Goal: Task Accomplishment & Management: Use online tool/utility

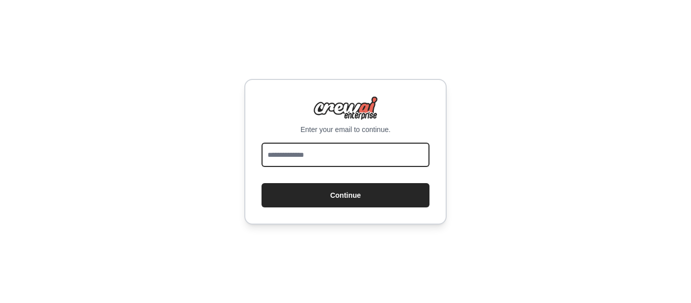
click at [367, 143] on input "email" at bounding box center [345, 155] width 168 height 24
type input "**********"
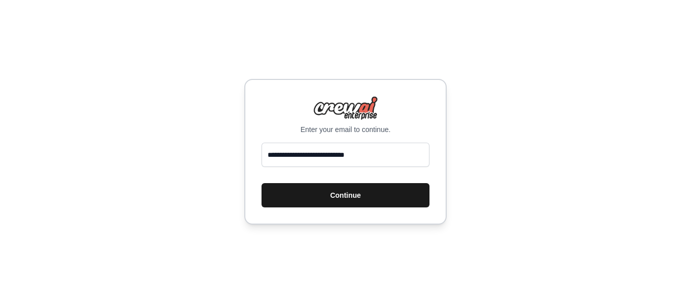
click at [352, 205] on button "Continue" at bounding box center [345, 195] width 168 height 24
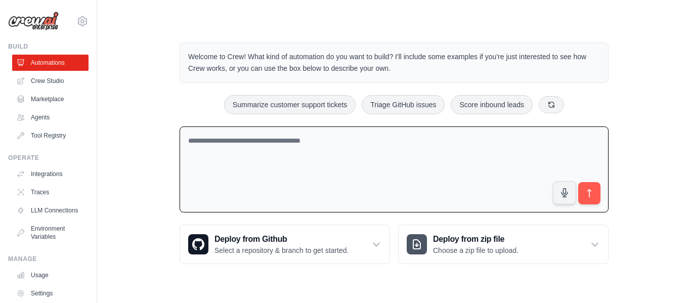
click at [347, 181] on textarea at bounding box center [394, 169] width 429 height 86
click at [361, 240] on div "Deploy from Github Select a repository & branch to get started." at bounding box center [284, 244] width 209 height 38
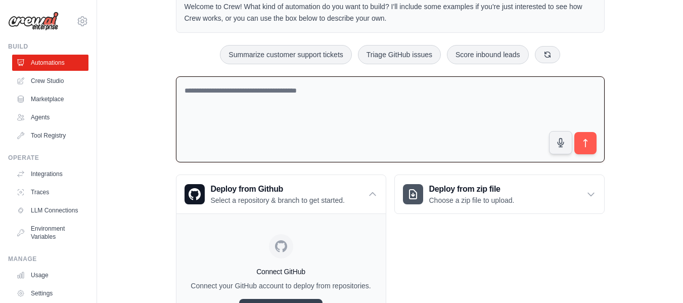
scroll to position [111, 0]
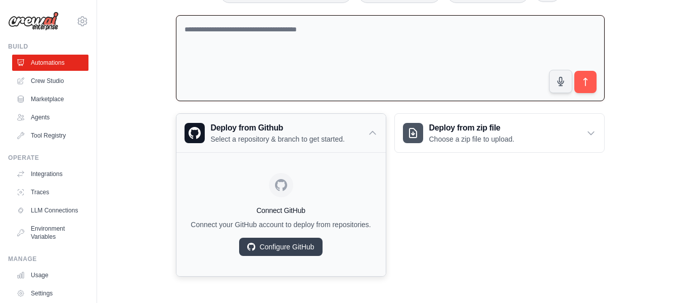
click at [362, 138] on div "Deploy from Github Select a repository & branch to get started." at bounding box center [280, 133] width 209 height 38
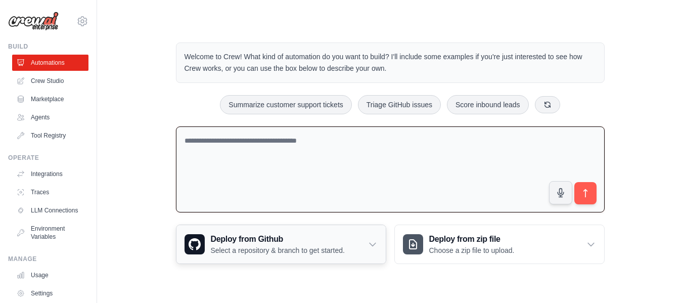
scroll to position [0, 0]
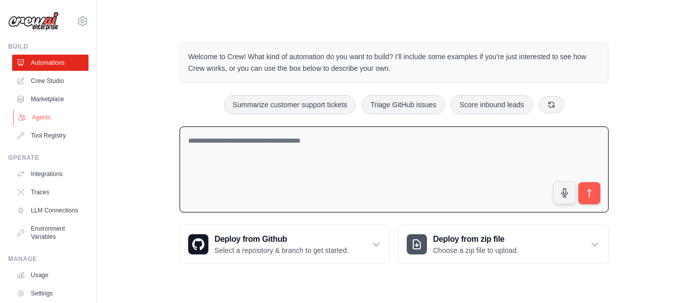
click at [62, 116] on link "Agents" at bounding box center [51, 117] width 76 height 16
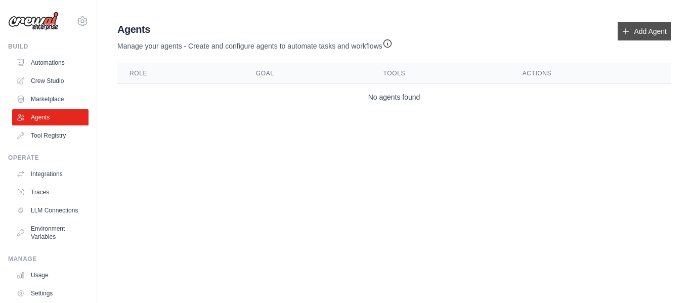
click at [642, 25] on link "Add Agent" at bounding box center [643, 31] width 53 height 18
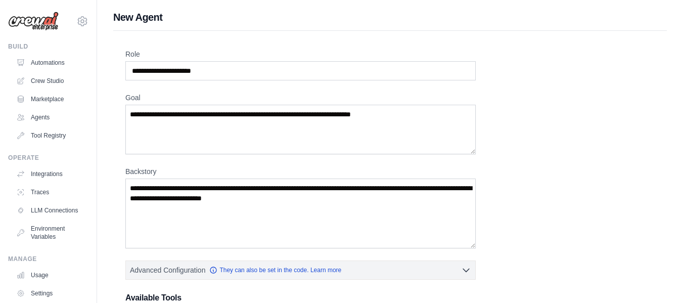
click at [642, 25] on div "New Agent Role Goal Backstory Advanced Configuration They can also be set in th…" at bounding box center [390, 294] width 586 height 568
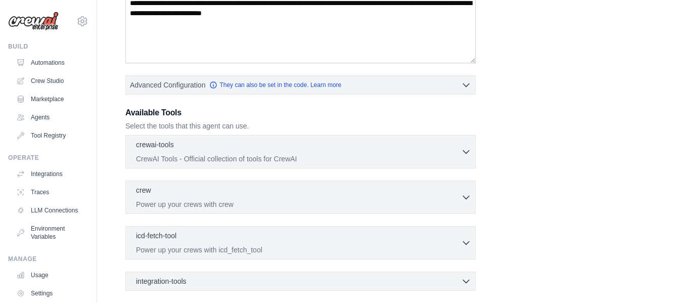
scroll to position [186, 0]
click at [452, 156] on p "CrewAI Tools - Official collection of tools for CrewAI" at bounding box center [298, 158] width 325 height 10
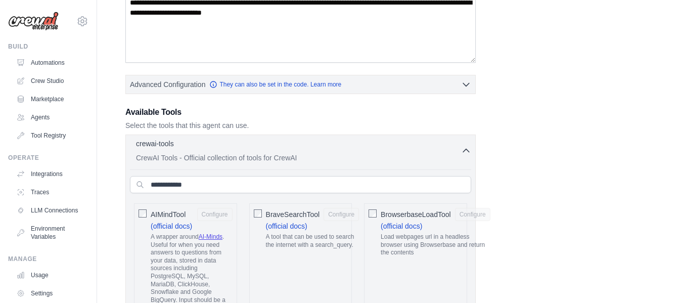
click at [452, 156] on p "CrewAI Tools - Official collection of tools for CrewAI" at bounding box center [298, 158] width 325 height 10
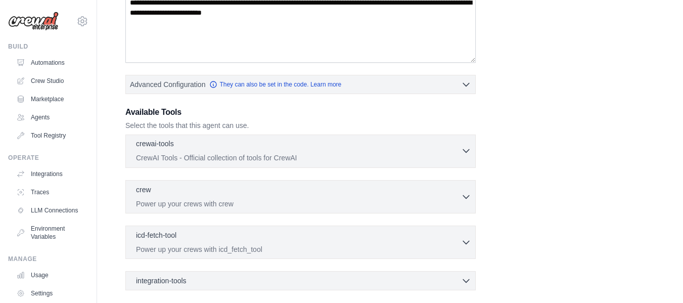
click at [452, 156] on p "CrewAI Tools - Official collection of tools for CrewAI" at bounding box center [298, 158] width 325 height 10
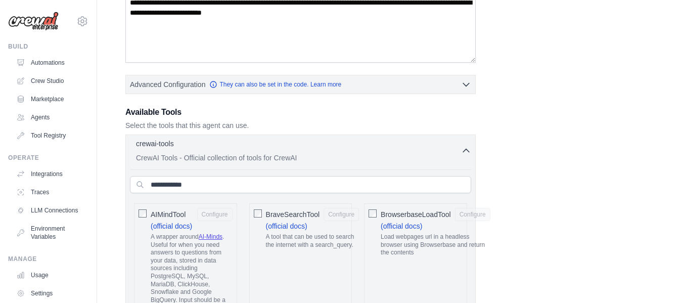
click at [452, 156] on p "CrewAI Tools - Official collection of tools for CrewAI" at bounding box center [298, 158] width 325 height 10
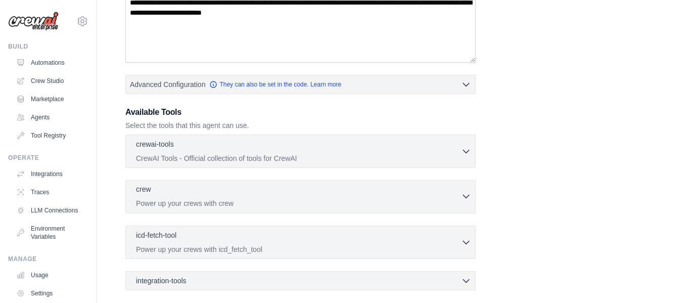
click at [426, 208] on p "Power up your crews with crew" at bounding box center [298, 203] width 325 height 10
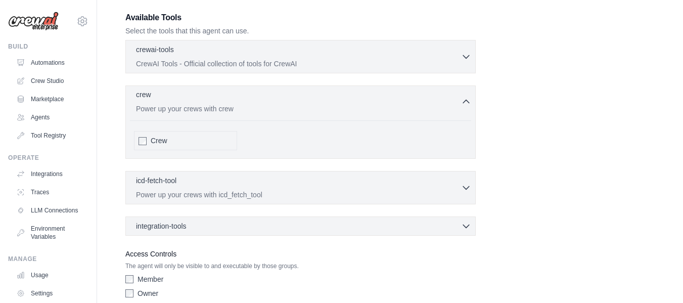
scroll to position [325, 0]
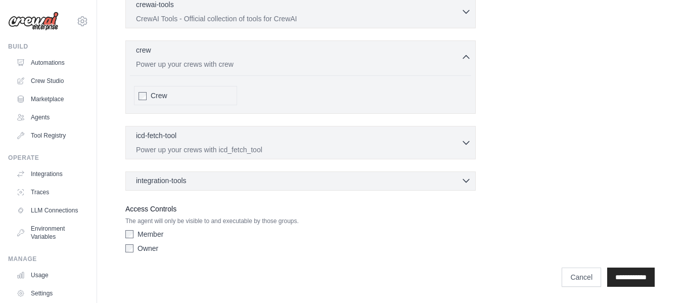
click at [404, 180] on div "integration-tools 0 selected" at bounding box center [303, 180] width 335 height 10
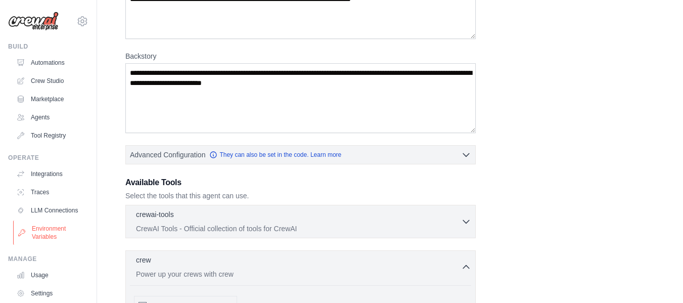
scroll to position [60, 0]
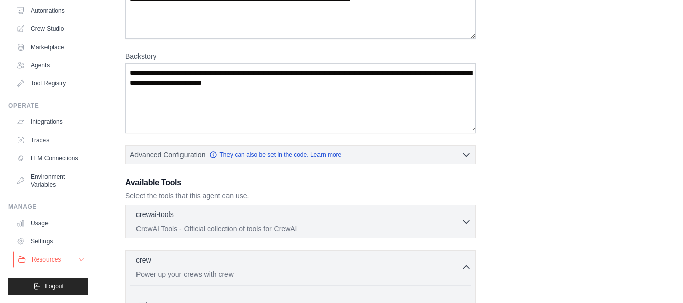
click at [63, 265] on button "Resources" at bounding box center [51, 259] width 76 height 16
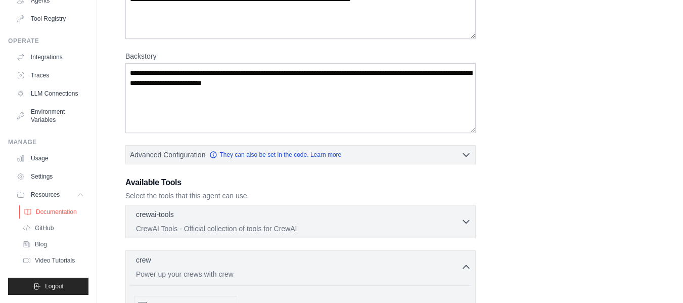
scroll to position [0, 0]
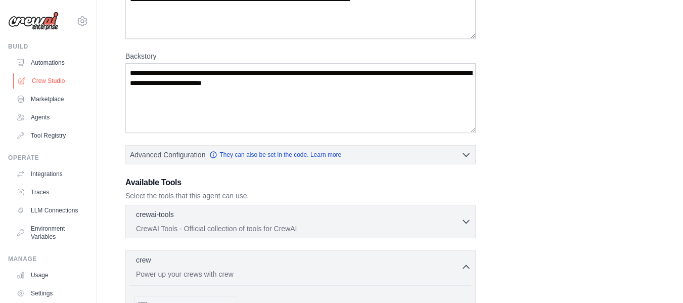
click at [47, 79] on link "Crew Studio" at bounding box center [51, 81] width 76 height 16
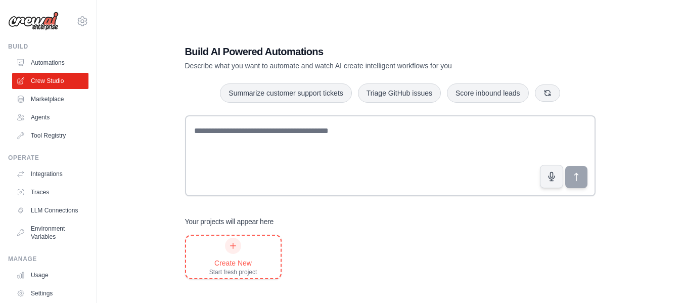
click at [258, 270] on div "Create New Start fresh project" at bounding box center [233, 257] width 95 height 42
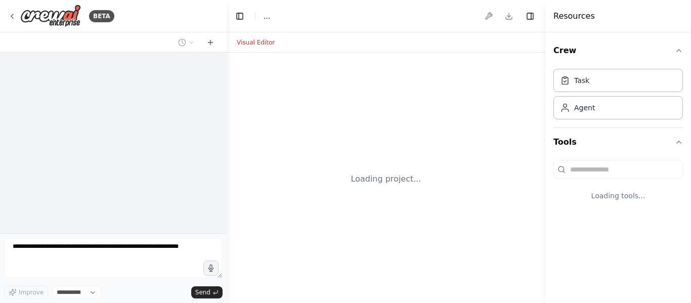
select select "****"
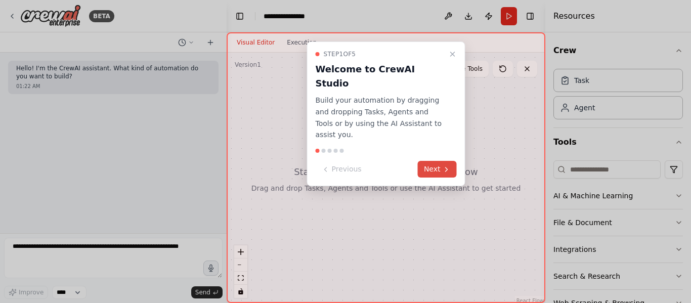
click at [440, 161] on button "Next" at bounding box center [437, 169] width 39 height 17
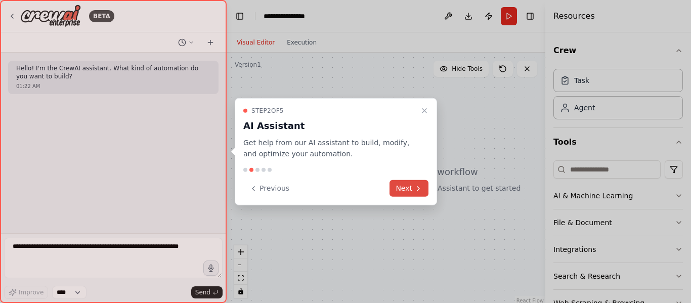
click at [415, 192] on icon at bounding box center [418, 188] width 8 height 8
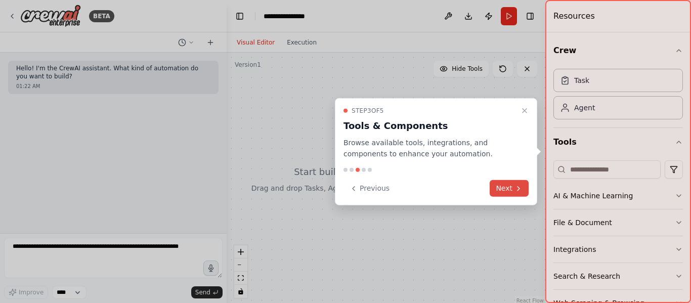
click at [506, 196] on button "Next" at bounding box center [509, 188] width 39 height 17
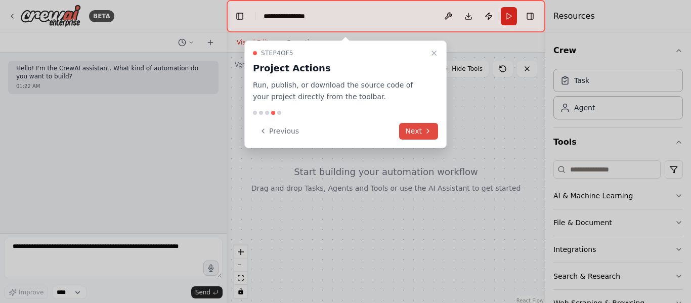
click at [426, 126] on button "Next" at bounding box center [418, 131] width 39 height 17
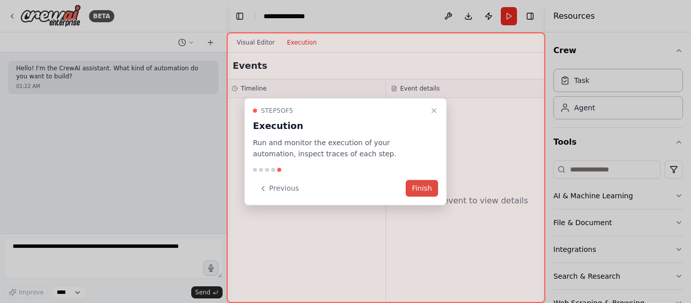
click at [424, 185] on button "Finish" at bounding box center [422, 188] width 32 height 17
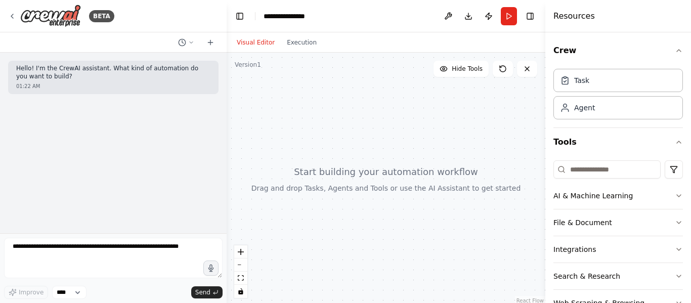
click at [347, 189] on div at bounding box center [386, 179] width 319 height 253
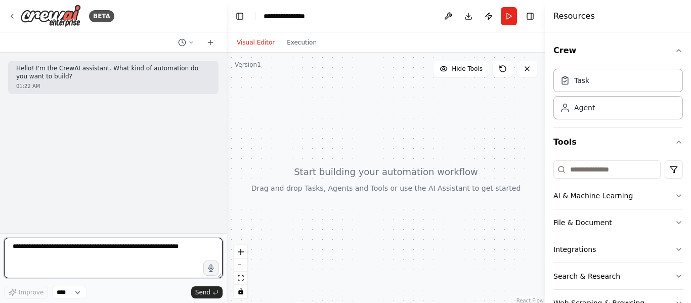
click at [182, 252] on textarea at bounding box center [113, 258] width 218 height 40
click at [130, 248] on textarea at bounding box center [113, 258] width 218 height 40
paste textarea "**********"
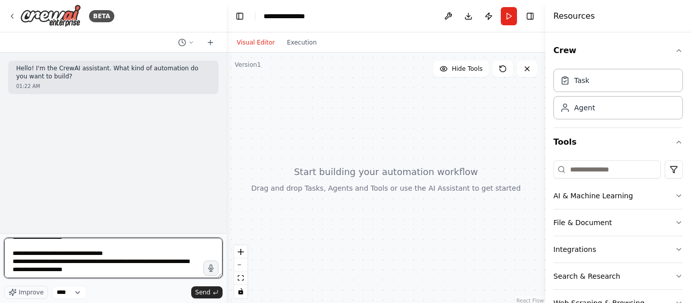
scroll to position [5349, 0]
type textarea "**********"
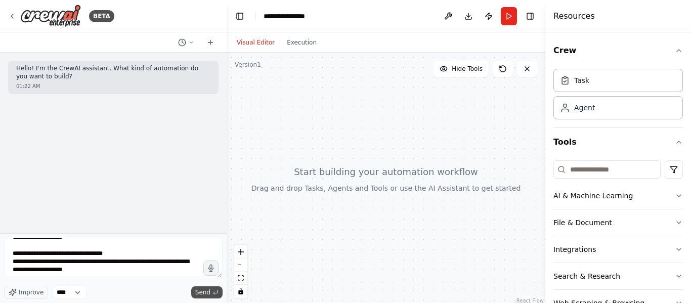
click at [203, 290] on span "Send" at bounding box center [202, 292] width 15 height 8
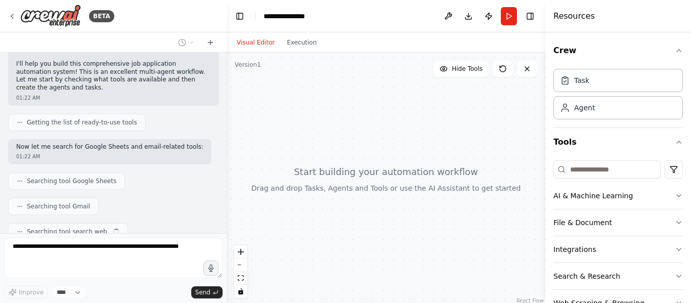
scroll to position [3465, 0]
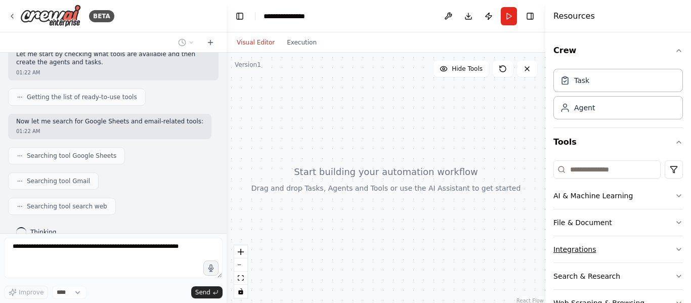
click at [597, 252] on button "Integrations" at bounding box center [617, 249] width 129 height 26
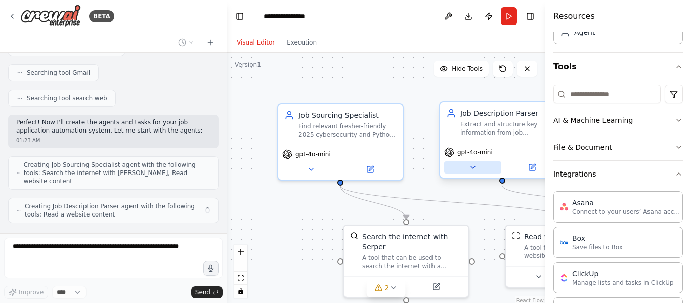
scroll to position [75, 0]
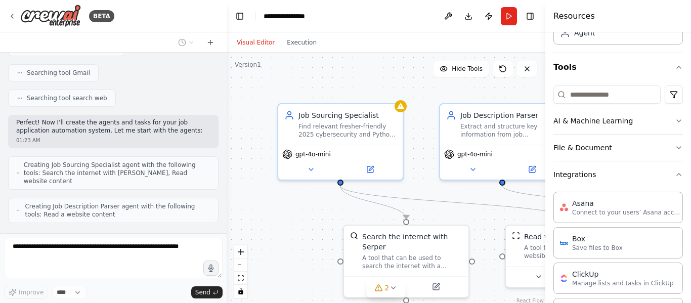
click at [533, 39] on div "Visual Editor Execution" at bounding box center [386, 42] width 319 height 20
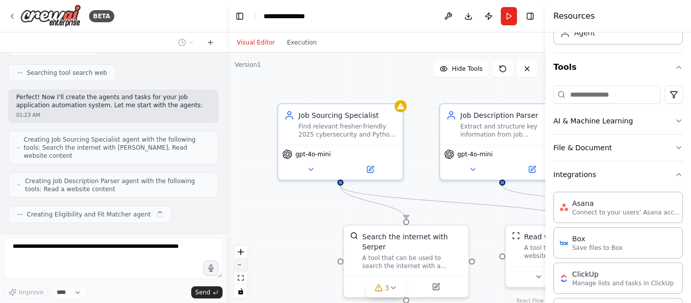
click at [239, 269] on button "zoom out" at bounding box center [240, 264] width 13 height 13
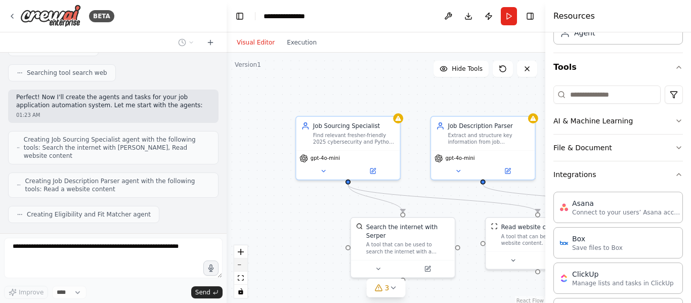
click at [239, 269] on button "zoom out" at bounding box center [240, 264] width 13 height 13
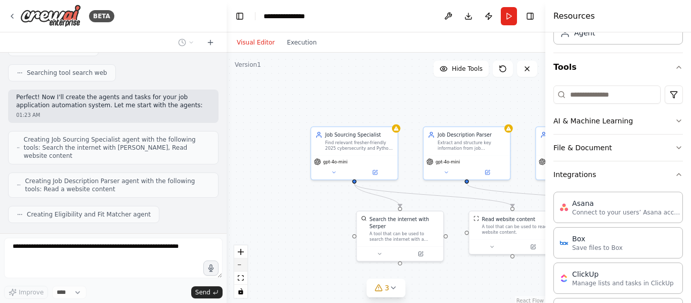
click at [239, 269] on button "zoom out" at bounding box center [240, 264] width 13 height 13
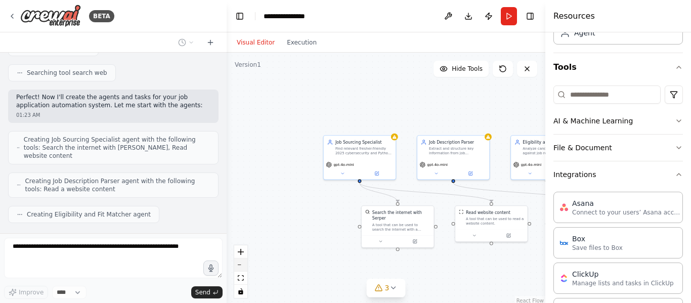
click at [239, 269] on button "zoom out" at bounding box center [240, 264] width 13 height 13
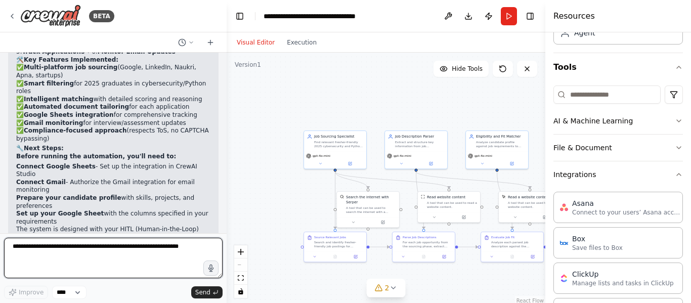
scroll to position [4346, 0]
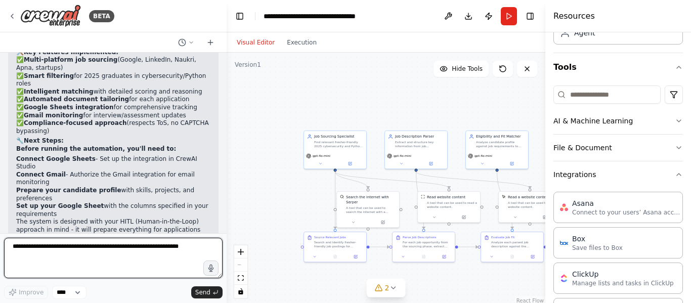
click at [63, 255] on textarea at bounding box center [113, 258] width 218 height 40
paste textarea "**********"
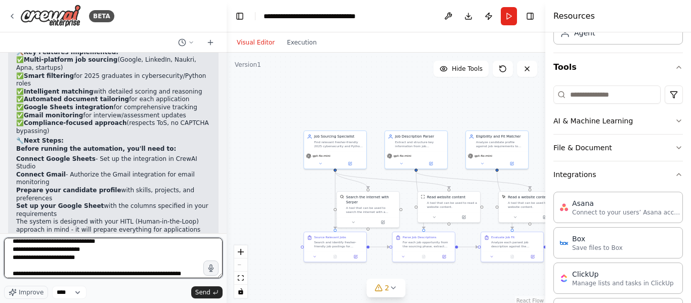
scroll to position [458, 0]
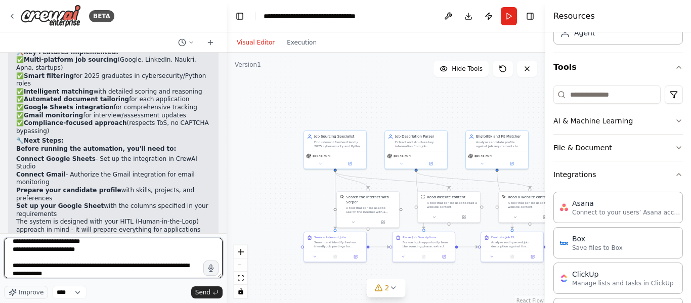
click at [156, 268] on textarea at bounding box center [113, 258] width 218 height 40
click at [27, 276] on textarea at bounding box center [113, 258] width 218 height 40
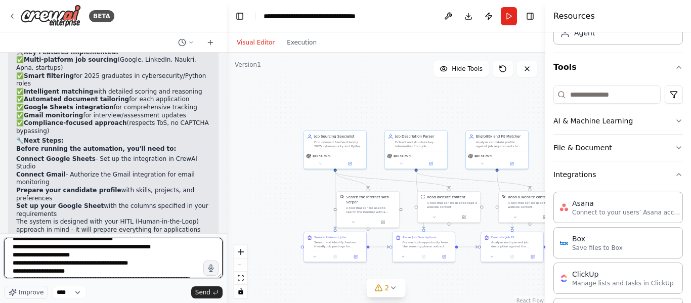
scroll to position [0, 0]
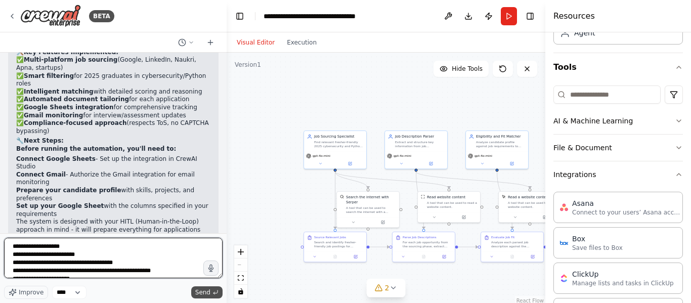
type textarea "**********"
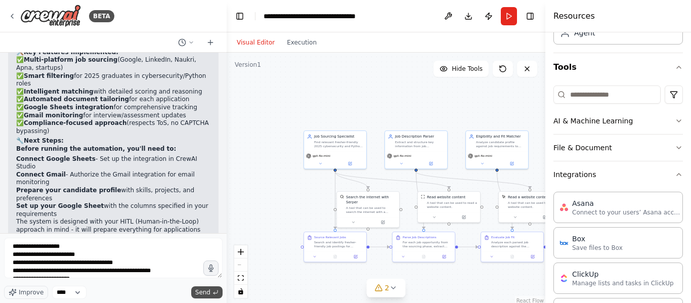
click at [208, 295] on span "Send" at bounding box center [202, 292] width 15 height 8
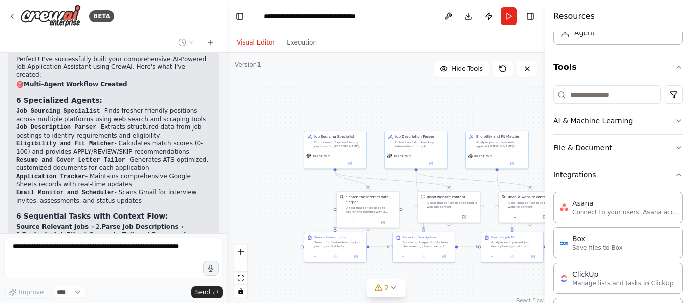
scroll to position [5170, 0]
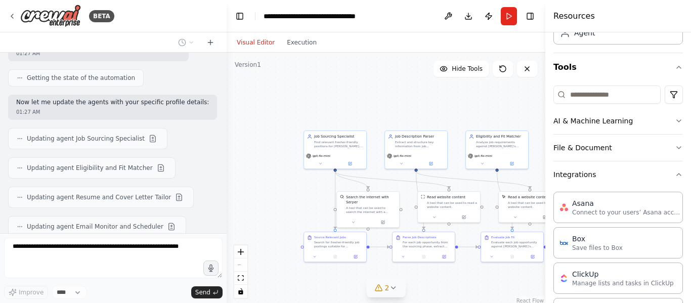
click at [389, 288] on icon at bounding box center [393, 288] width 8 height 8
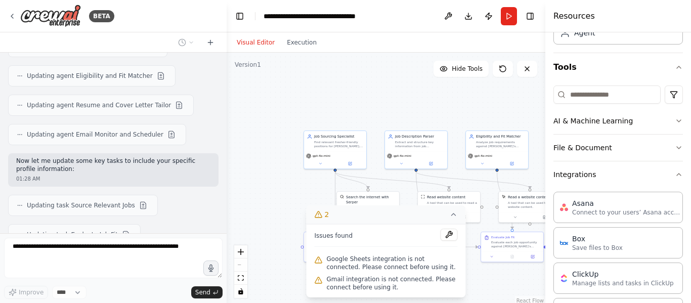
scroll to position [5270, 0]
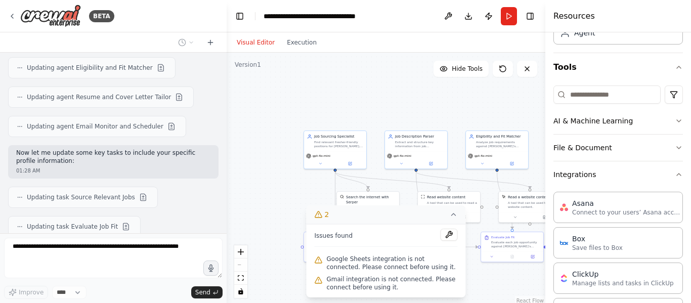
click at [376, 257] on span "Google Sheets integration is not connected. Please connect before using it." at bounding box center [392, 263] width 131 height 16
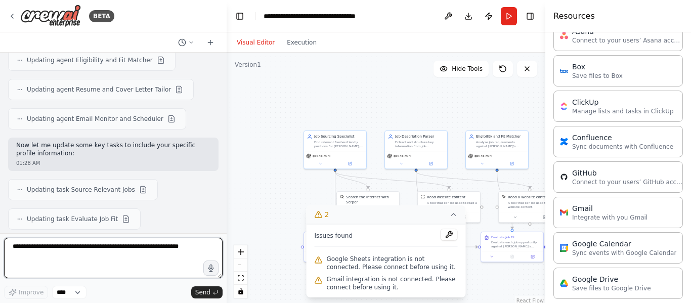
scroll to position [249, 0]
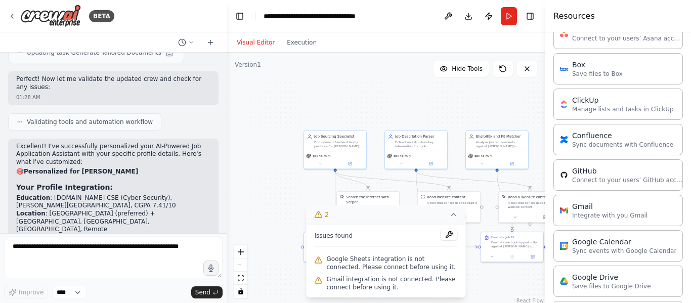
click at [644, 223] on div "Gmail Integrate with you Gmail" at bounding box center [617, 210] width 129 height 31
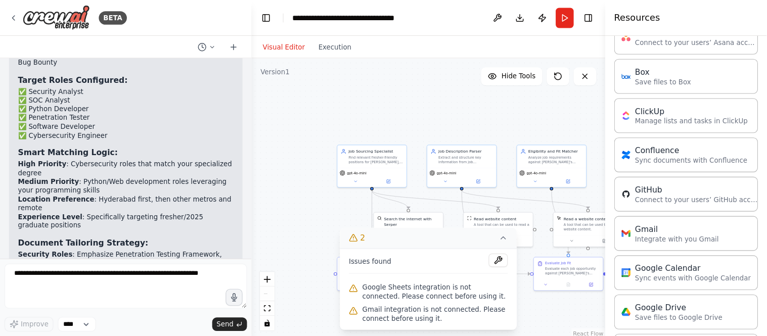
scroll to position [5811, 0]
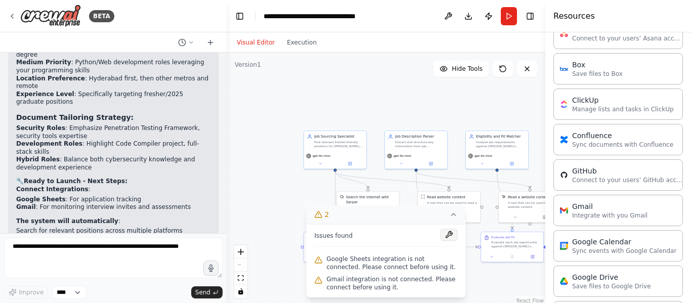
click at [450, 234] on button at bounding box center [448, 235] width 17 height 12
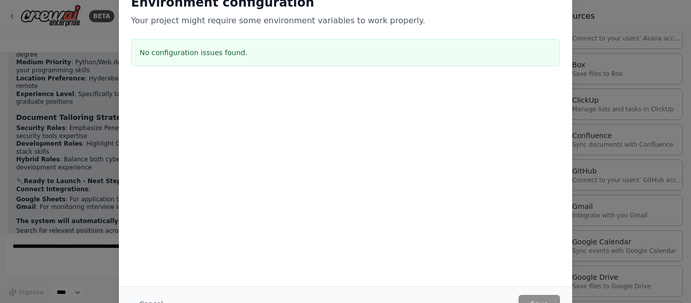
click at [621, 11] on div "Environment configuration Your project might require some environment variables…" at bounding box center [345, 151] width 691 height 303
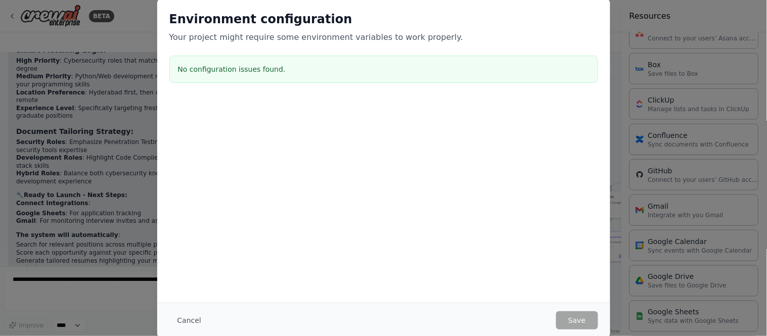
scroll to position [249, 0]
click at [198, 302] on button "Cancel" at bounding box center [189, 321] width 40 height 18
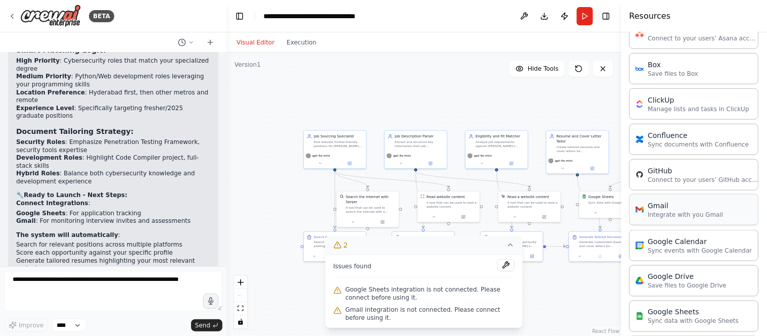
click at [674, 219] on p "Integrate with you Gmail" at bounding box center [685, 215] width 75 height 8
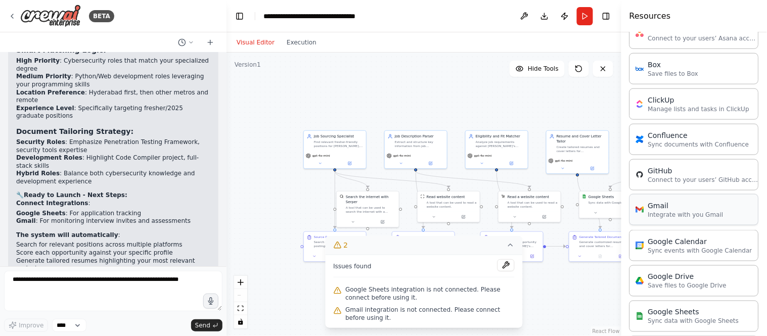
click at [674, 219] on p "Integrate with you Gmail" at bounding box center [685, 215] width 75 height 8
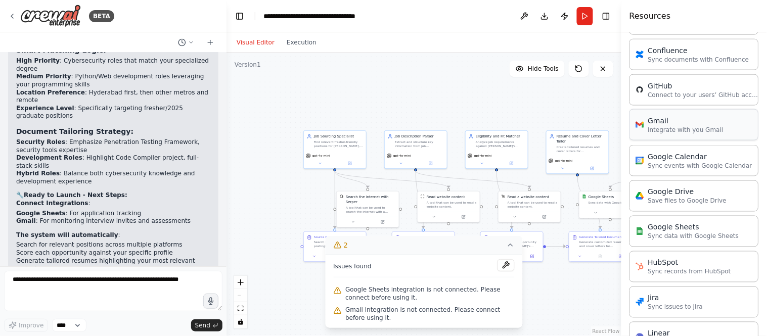
scroll to position [335, 0]
click at [666, 135] on div "Gmail Integrate with you Gmail" at bounding box center [694, 123] width 129 height 31
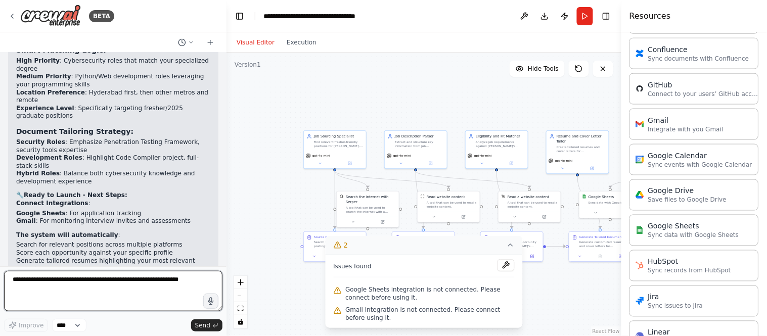
click at [126, 284] on textarea at bounding box center [113, 291] width 218 height 40
type textarea "**********"
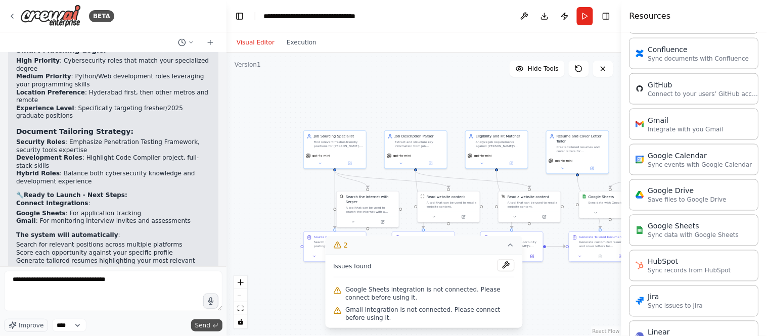
click at [204, 302] on span "Send" at bounding box center [202, 326] width 15 height 8
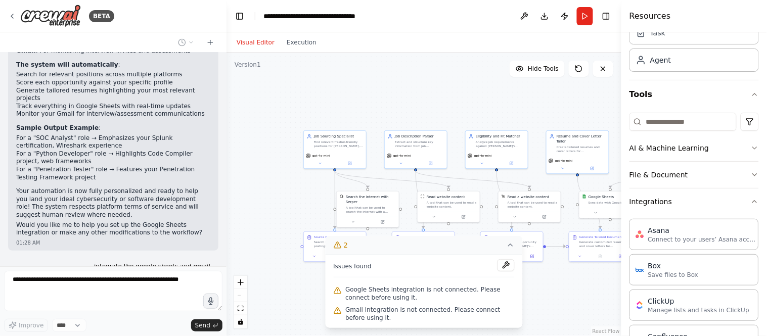
scroll to position [0, 0]
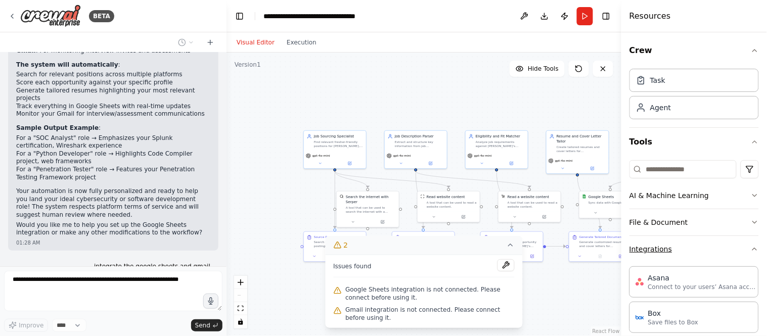
click at [690, 250] on button "Integrations" at bounding box center [694, 249] width 129 height 26
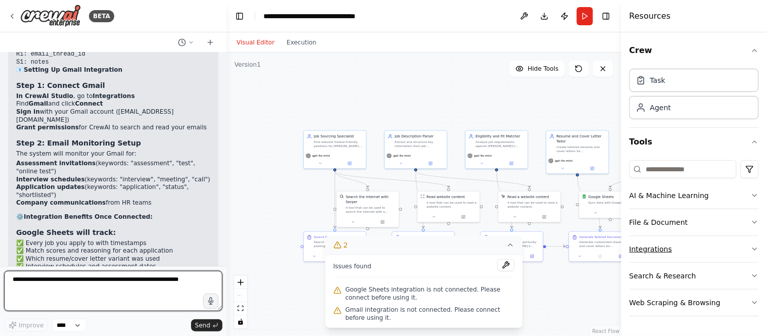
scroll to position [6636, 0]
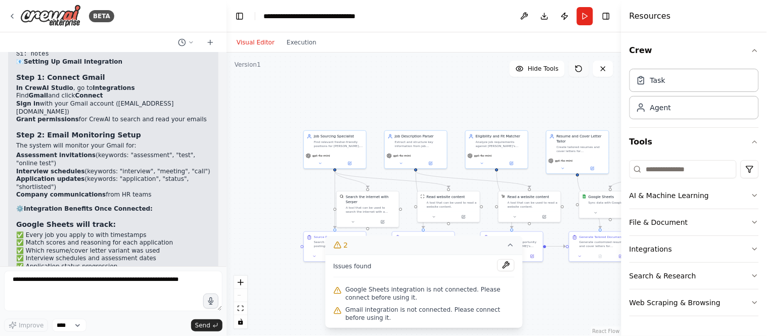
click at [581, 74] on button at bounding box center [579, 69] width 20 height 16
click at [579, 69] on icon at bounding box center [579, 69] width 8 height 8
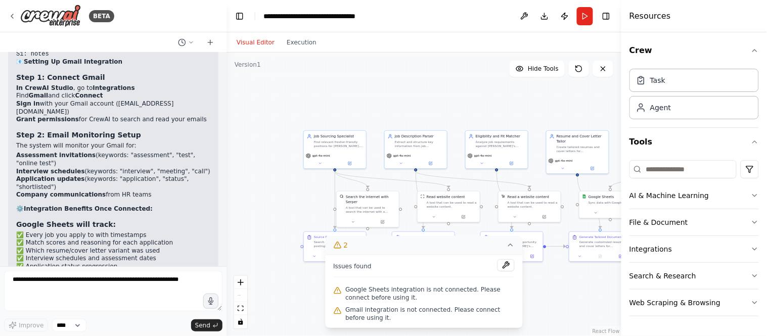
click at [513, 251] on button "2" at bounding box center [424, 245] width 198 height 19
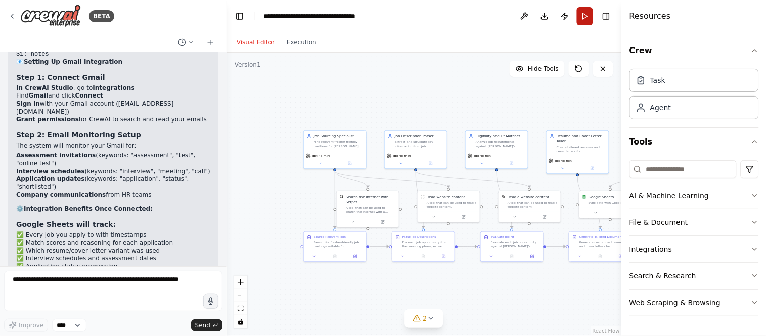
click at [582, 18] on button "Run" at bounding box center [585, 16] width 16 height 18
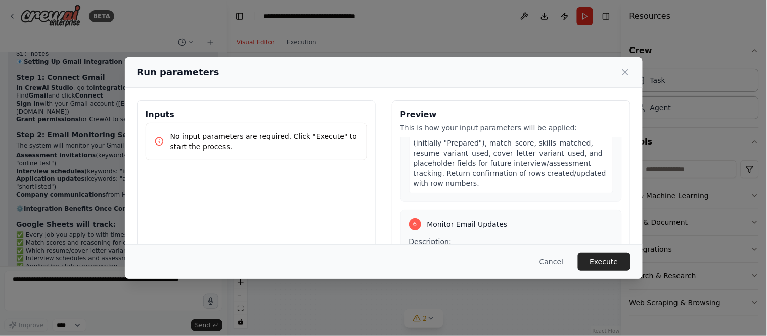
scroll to position [1342, 0]
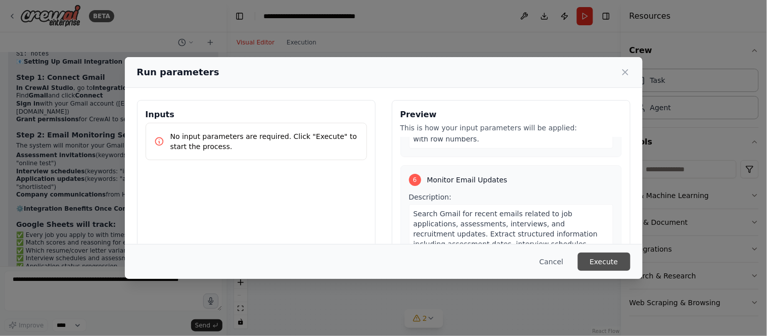
click at [606, 260] on button "Execute" at bounding box center [604, 262] width 53 height 18
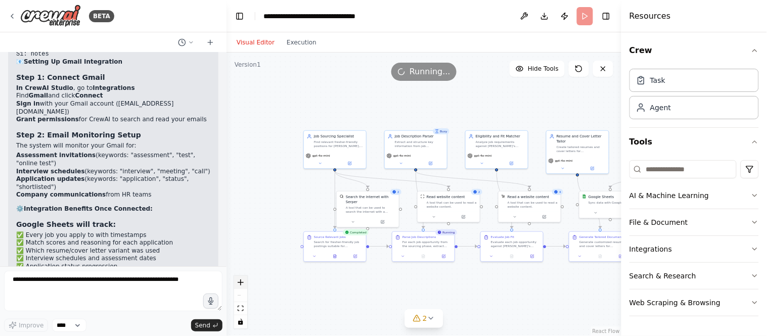
click at [241, 284] on icon "zoom in" at bounding box center [241, 283] width 6 height 6
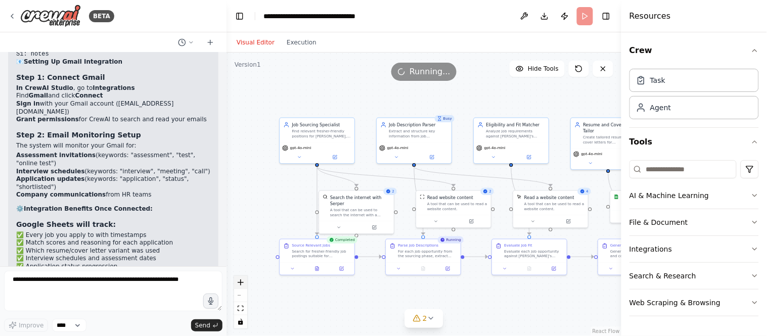
click at [241, 284] on icon "zoom in" at bounding box center [241, 283] width 6 height 6
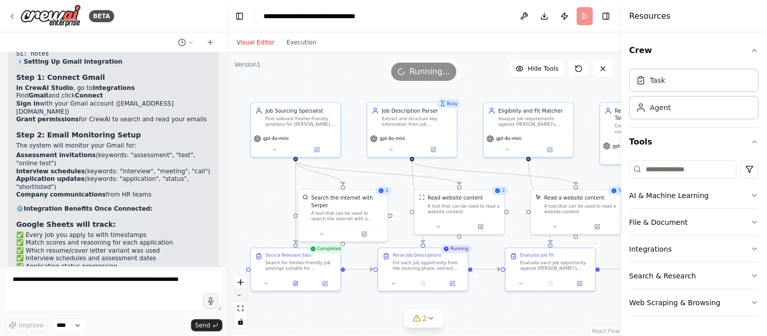
click at [243, 300] on button "zoom out" at bounding box center [240, 295] width 13 height 13
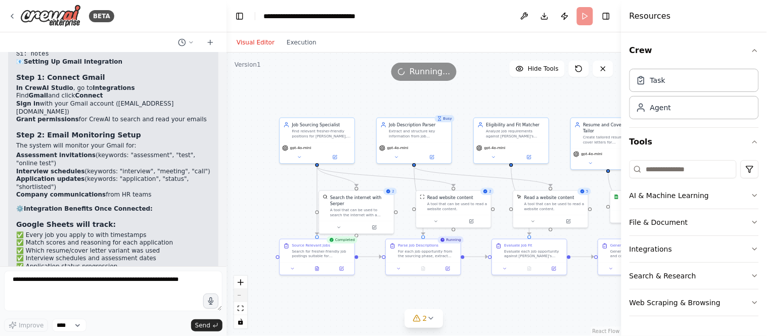
click at [243, 300] on button "zoom out" at bounding box center [240, 295] width 13 height 13
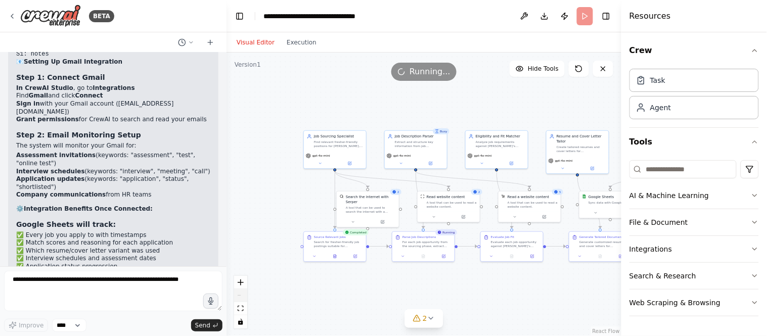
click at [243, 300] on div "React Flow controls" at bounding box center [240, 302] width 13 height 53
click at [524, 18] on button at bounding box center [524, 16] width 16 height 18
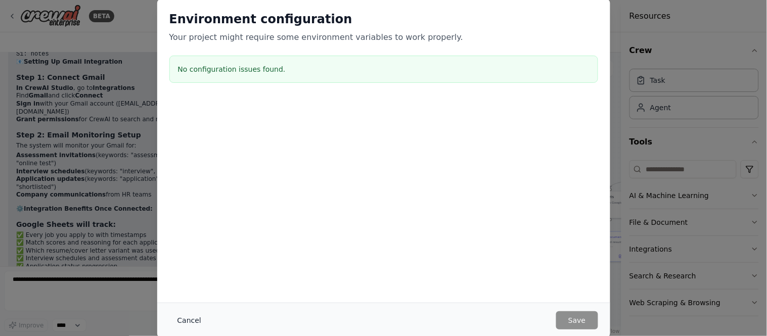
click at [190, 302] on button "Cancel" at bounding box center [189, 321] width 40 height 18
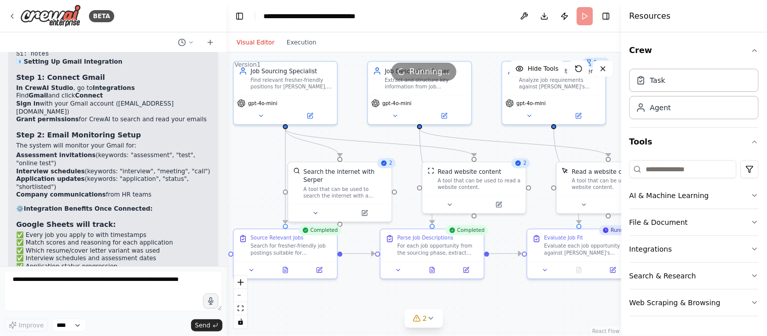
click at [259, 159] on div ".deletable-edge-delete-btn { width: 20px; height: 20px; border: 0px solid #ffff…" at bounding box center [424, 195] width 395 height 284
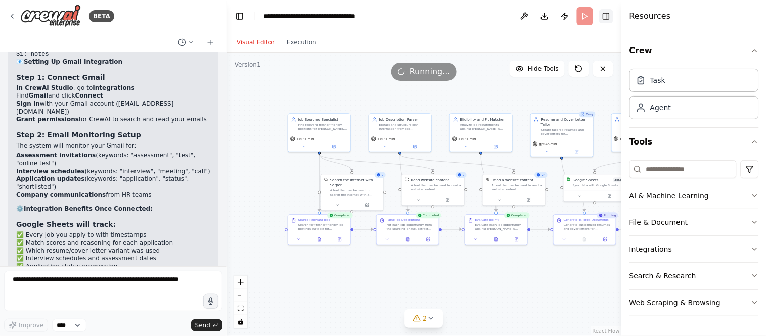
click at [607, 18] on button "Toggle Right Sidebar" at bounding box center [606, 16] width 14 height 14
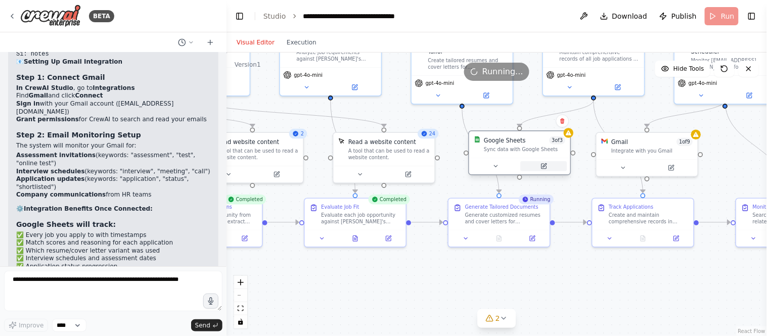
click at [543, 168] on icon at bounding box center [544, 166] width 7 height 7
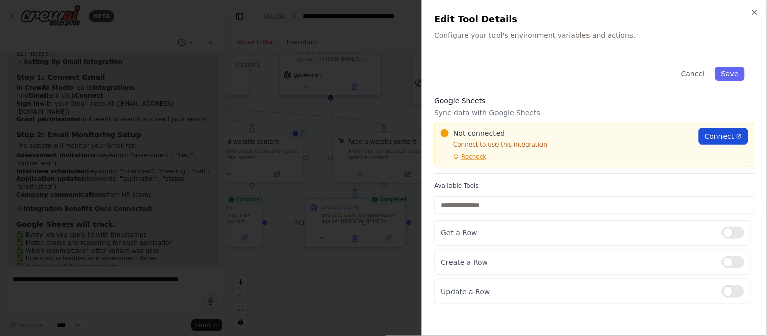
click at [690, 133] on span "Connect" at bounding box center [719, 136] width 29 height 10
click at [470, 159] on span "Recheck" at bounding box center [473, 157] width 25 height 8
click at [690, 137] on span "Connect" at bounding box center [719, 136] width 29 height 10
click at [472, 158] on span "Recheck" at bounding box center [473, 157] width 25 height 8
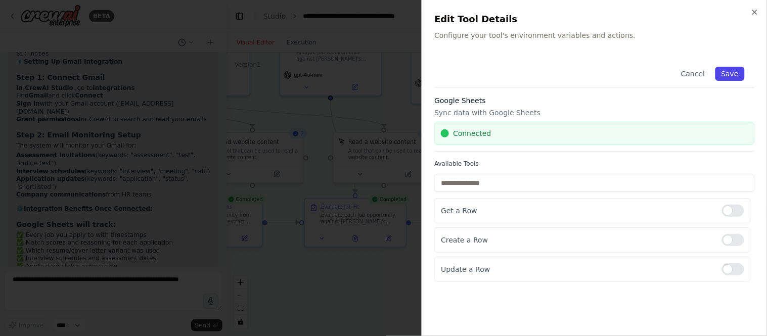
click at [690, 72] on button "Save" at bounding box center [730, 74] width 29 height 14
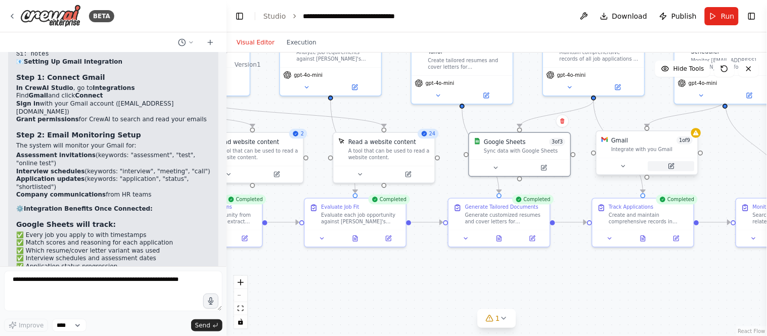
click at [676, 168] on button at bounding box center [671, 166] width 47 height 10
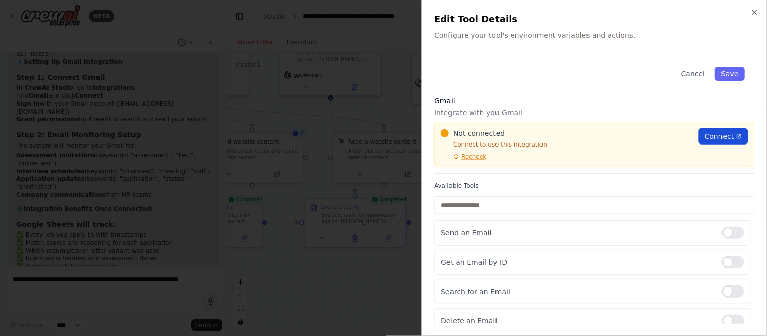
click at [690, 132] on div "Not connected Connect to use this integration Recheck Connect" at bounding box center [594, 145] width 321 height 46
click at [690, 132] on span "Connect" at bounding box center [719, 136] width 29 height 10
click at [479, 154] on span "Recheck" at bounding box center [473, 157] width 25 height 8
click at [690, 235] on div at bounding box center [733, 233] width 22 height 12
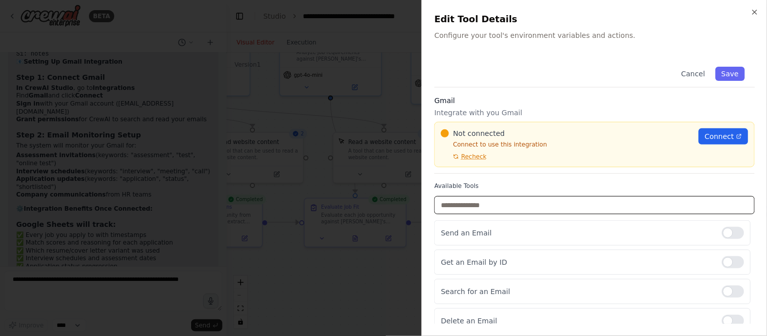
click at [650, 208] on input "text" at bounding box center [594, 205] width 321 height 18
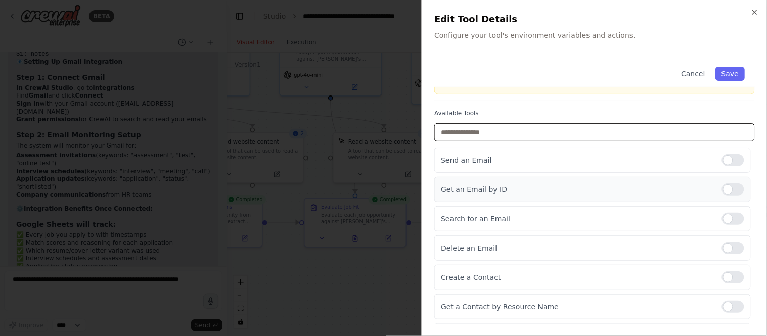
scroll to position [0, 0]
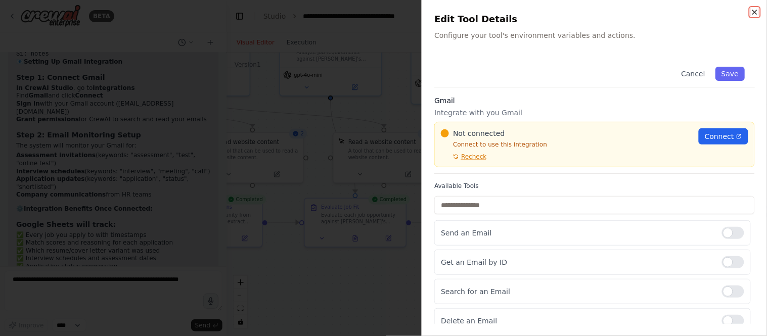
click at [690, 9] on icon "button" at bounding box center [755, 12] width 8 height 8
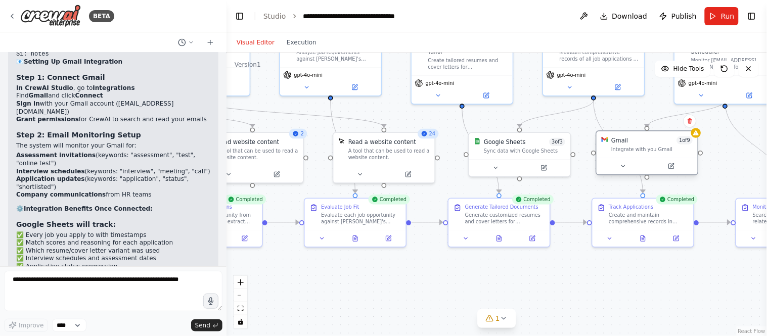
click at [687, 149] on div "Integrate with you Gmail" at bounding box center [651, 149] width 81 height 7
click at [624, 171] on div at bounding box center [647, 166] width 101 height 17
click at [671, 169] on button at bounding box center [675, 166] width 47 height 10
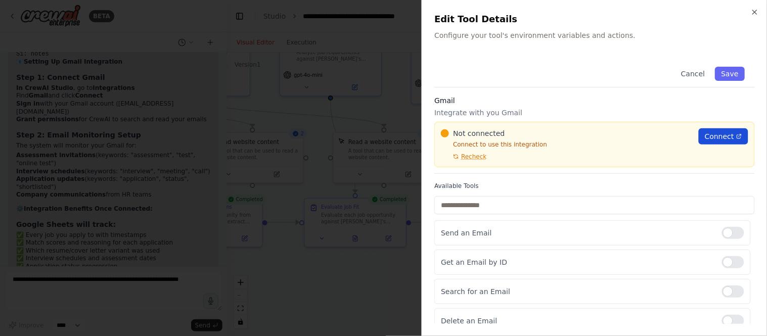
click at [690, 131] on span "Connect" at bounding box center [719, 136] width 29 height 10
click at [471, 158] on span "Recheck" at bounding box center [473, 157] width 25 height 8
click at [690, 137] on span "Connect" at bounding box center [719, 136] width 29 height 10
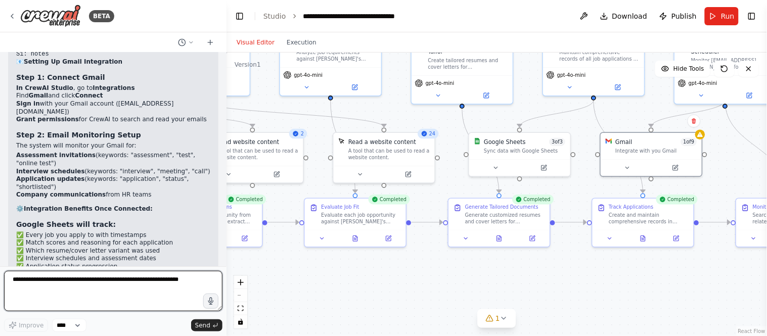
click at [169, 287] on textarea at bounding box center [113, 291] width 218 height 40
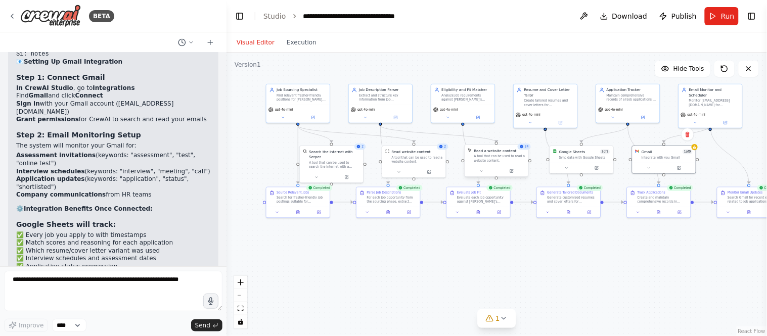
click at [528, 154] on div "Read a website content A tool that can be used to read a website content." at bounding box center [496, 161] width 64 height 32
click at [492, 170] on button at bounding box center [481, 171] width 29 height 6
click at [581, 162] on div at bounding box center [581, 167] width 63 height 11
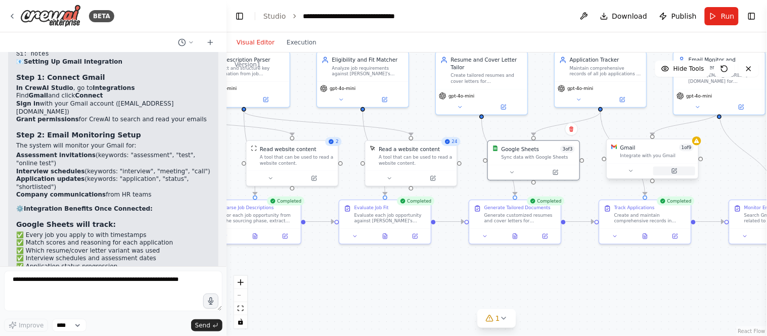
click at [679, 175] on button at bounding box center [674, 171] width 42 height 9
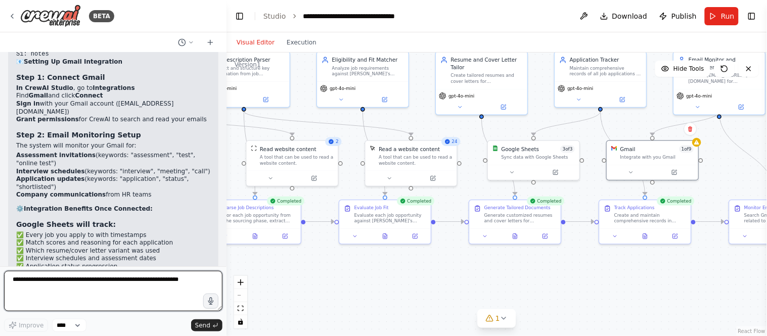
click at [140, 288] on textarea at bounding box center [113, 291] width 218 height 40
paste textarea "**********"
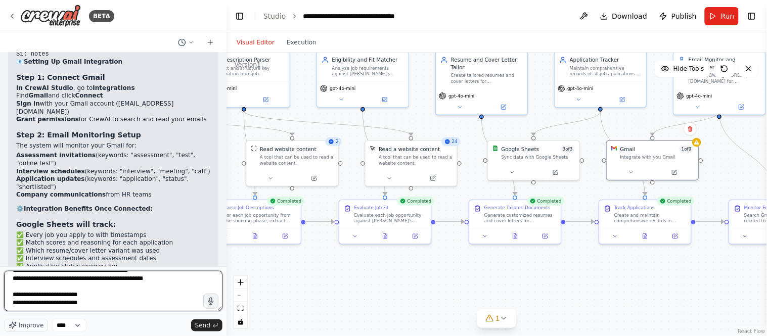
scroll to position [171, 0]
paste textarea "**********"
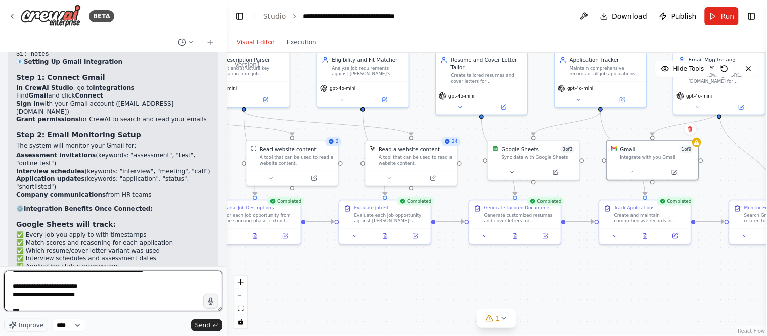
scroll to position [272, 0]
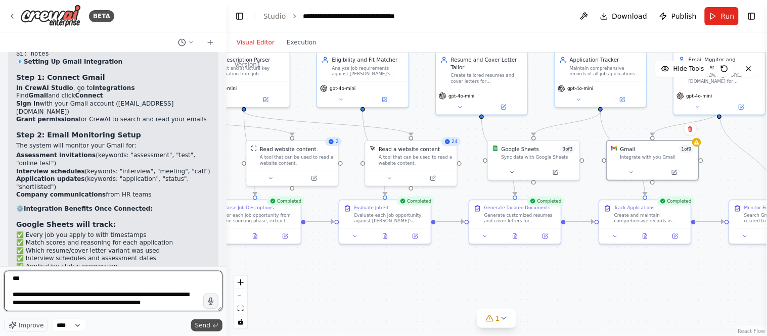
type textarea "**********"
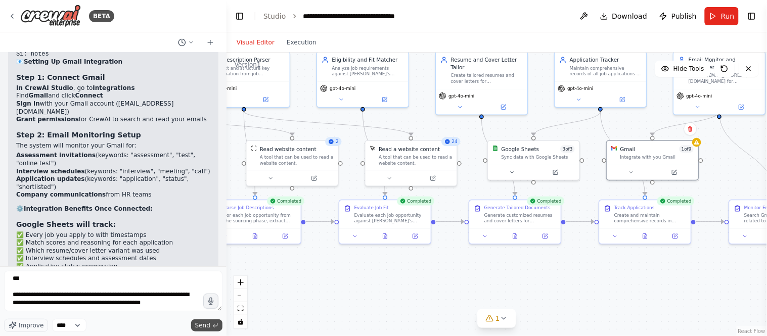
click at [205, 302] on span "Send" at bounding box center [202, 326] width 15 height 8
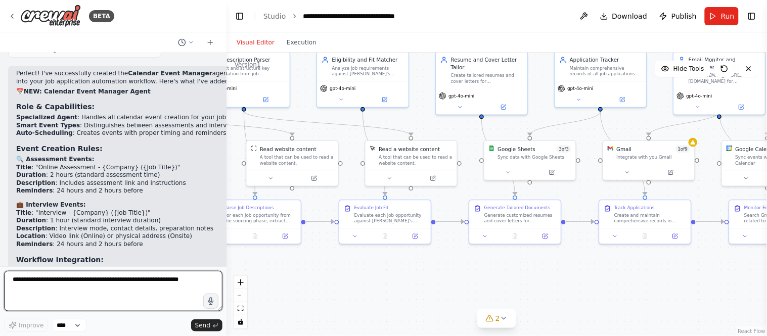
scroll to position [7678, 0]
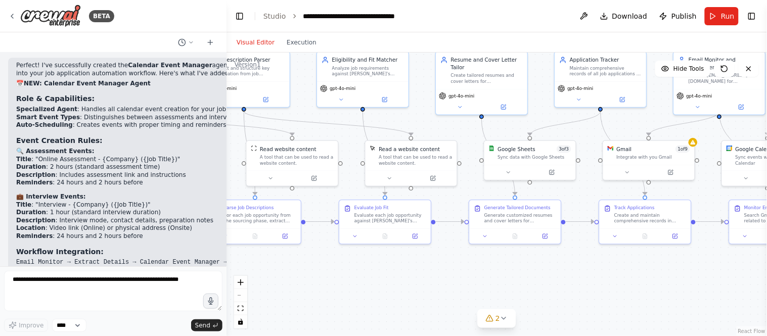
click at [670, 183] on div ".deletable-edge-delete-btn { width: 20px; height: 20px; border: 0px solid #ffff…" at bounding box center [497, 195] width 541 height 284
click at [507, 302] on button "2" at bounding box center [496, 318] width 39 height 19
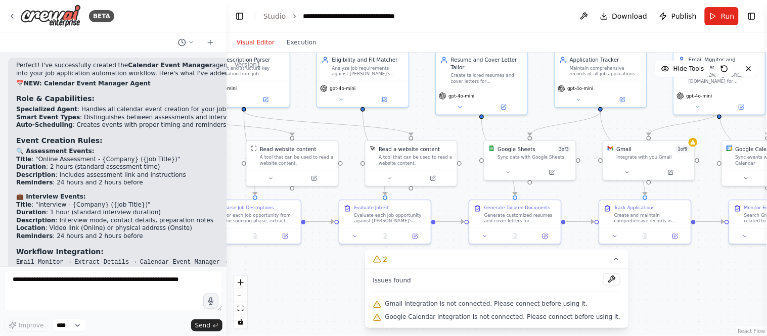
click at [479, 302] on span "Google Calendar integration is not connected. Please connect before using it." at bounding box center [503, 317] width 236 height 8
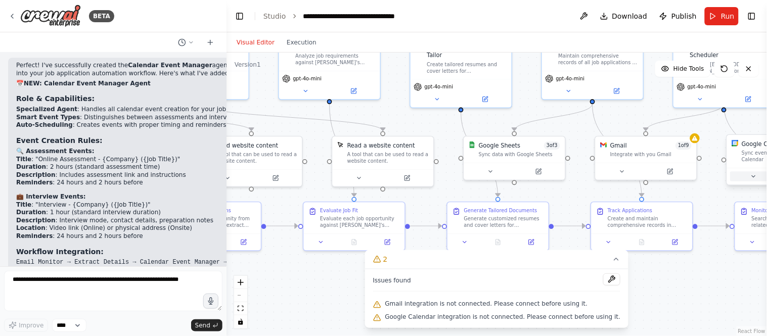
click at [690, 173] on icon at bounding box center [753, 176] width 7 height 7
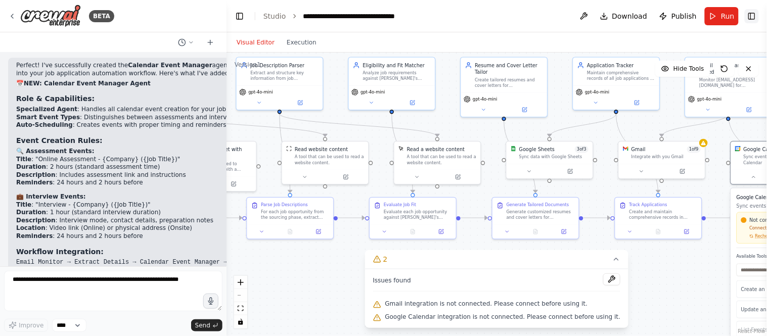
click at [690, 15] on button "Toggle Right Sidebar" at bounding box center [752, 16] width 14 height 14
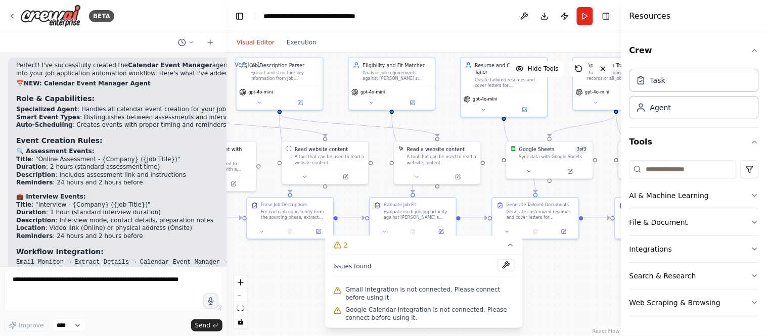
click at [605, 200] on div ".deletable-edge-delete-btn { width: 20px; height: 20px; border: 0px solid #ffff…" at bounding box center [424, 195] width 395 height 284
click at [607, 21] on button "Toggle Right Sidebar" at bounding box center [606, 16] width 14 height 14
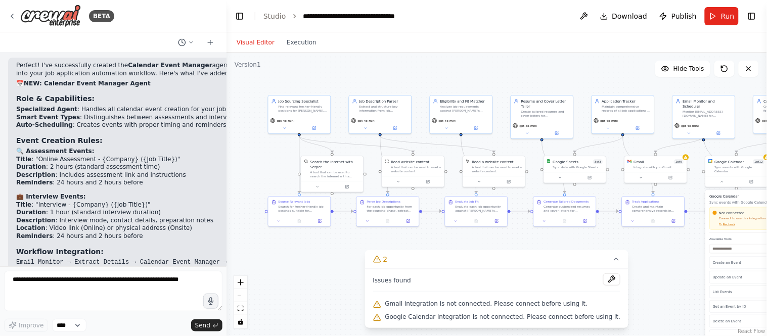
click at [690, 218] on div "Not connected Connect to use this integration Recheck" at bounding box center [742, 218] width 58 height 16
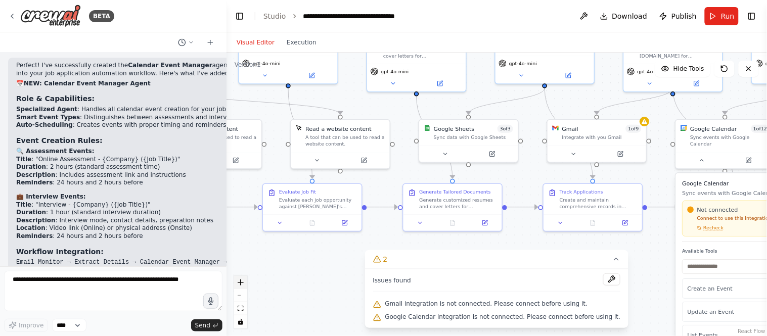
click at [242, 285] on icon "zoom in" at bounding box center [241, 283] width 6 height 6
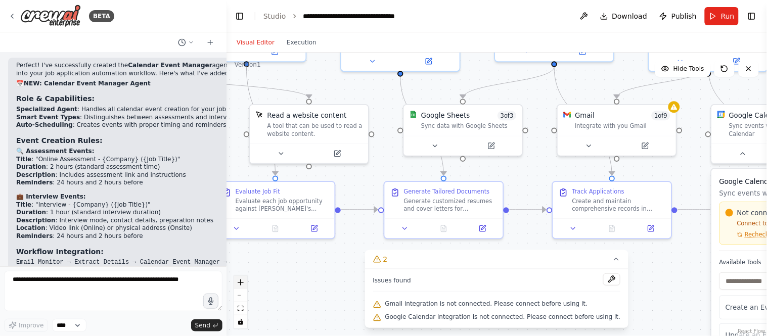
click at [242, 285] on icon "zoom in" at bounding box center [241, 283] width 6 height 6
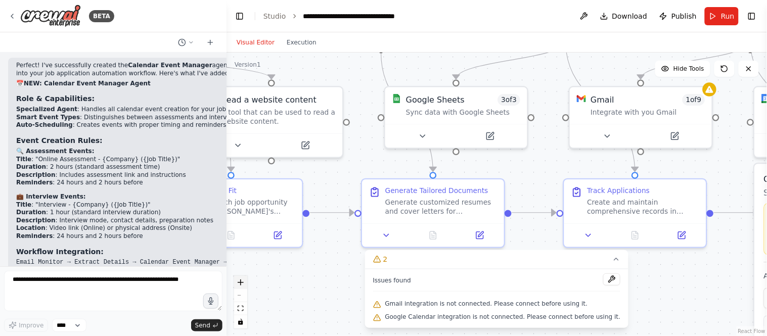
click at [242, 285] on icon "zoom in" at bounding box center [241, 283] width 6 height 6
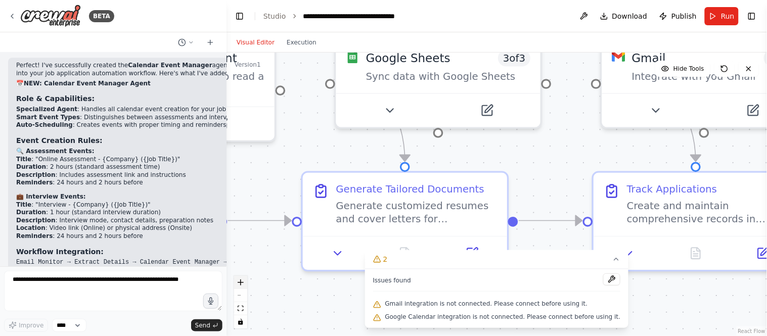
click at [242, 285] on icon "zoom in" at bounding box center [241, 283] width 6 height 6
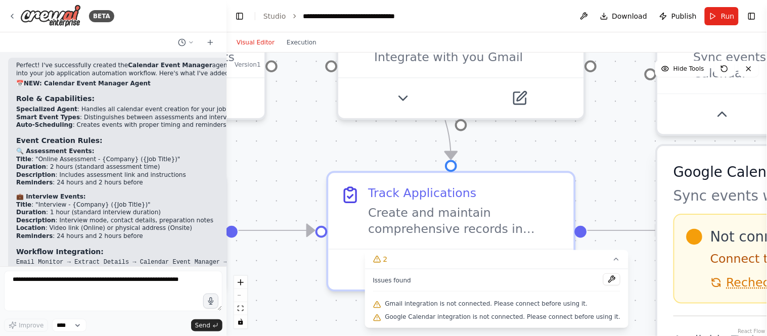
drag, startPoint x: 573, startPoint y: 188, endPoint x: 263, endPoint y: 191, distance: 310.0
click at [263, 191] on div ".deletable-edge-delete-btn { width: 20px; height: 20px; border: 0px solid #ffff…" at bounding box center [497, 195] width 541 height 284
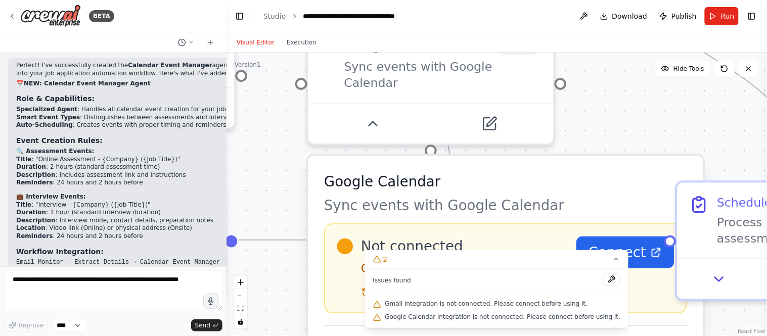
drag, startPoint x: 540, startPoint y: 167, endPoint x: 173, endPoint y: 151, distance: 367.5
click at [173, 151] on div "BETA Hello! I'm the CrewAI assistant. What kind of automation do you want to bu…" at bounding box center [383, 168] width 767 height 336
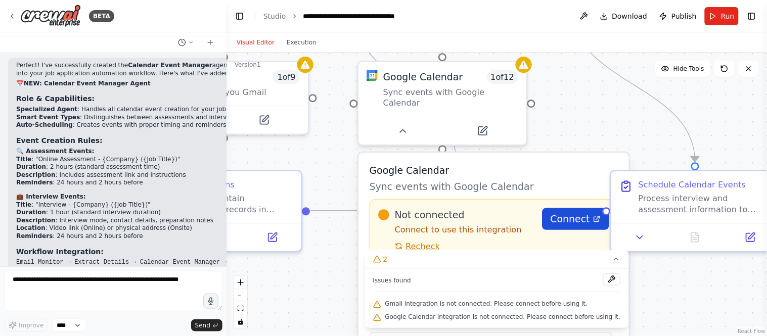
click at [583, 212] on span "Connect" at bounding box center [570, 219] width 39 height 14
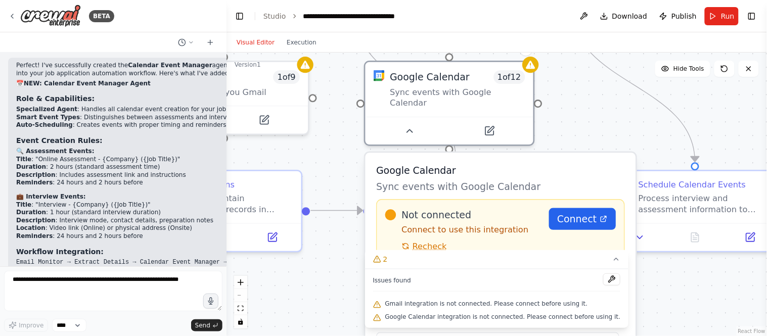
click at [433, 241] on div "Not connected Connect to use this integration Recheck Connect" at bounding box center [500, 230] width 249 height 62
click at [419, 241] on span "Recheck" at bounding box center [430, 246] width 34 height 11
click at [573, 214] on link "Connect" at bounding box center [582, 219] width 67 height 22
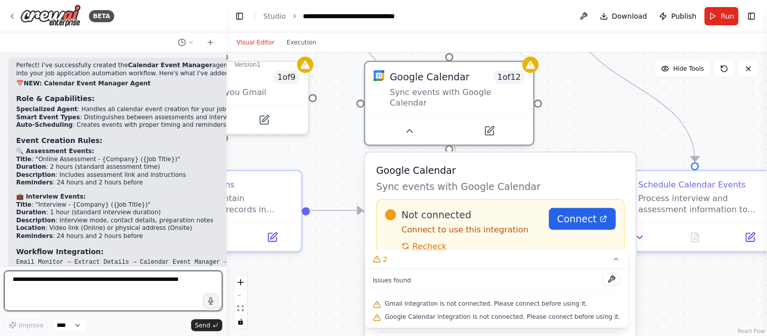
click at [124, 285] on textarea at bounding box center [113, 291] width 218 height 40
paste textarea "**********"
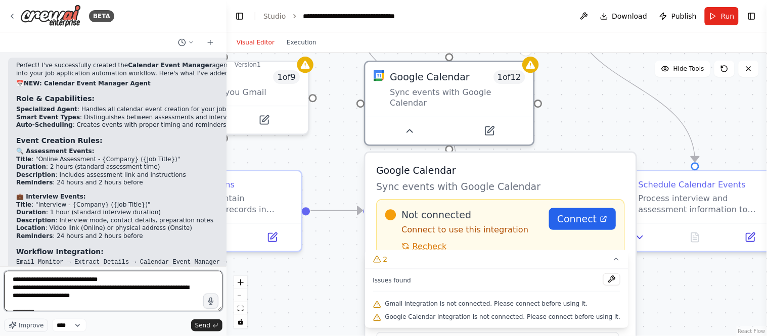
scroll to position [208, 0]
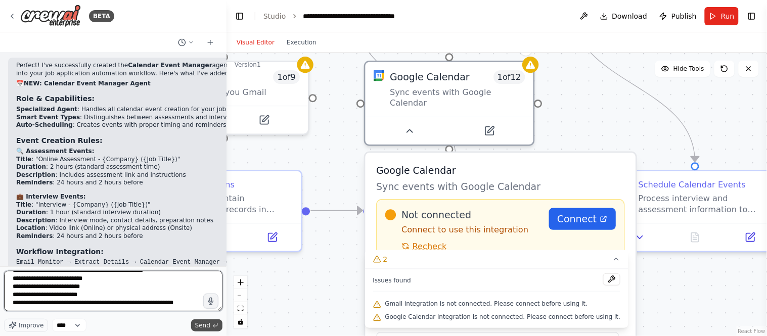
type textarea "**********"
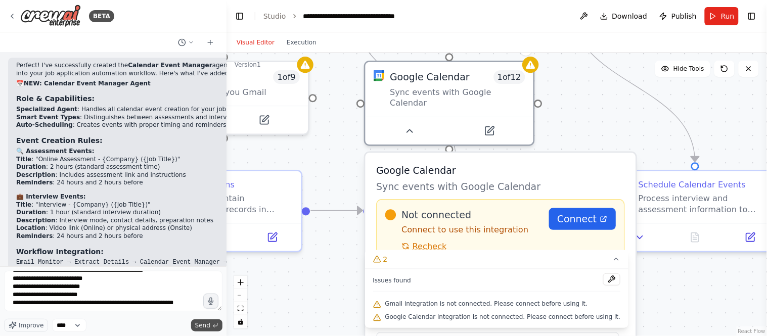
click at [199, 302] on span "Send" at bounding box center [202, 326] width 15 height 8
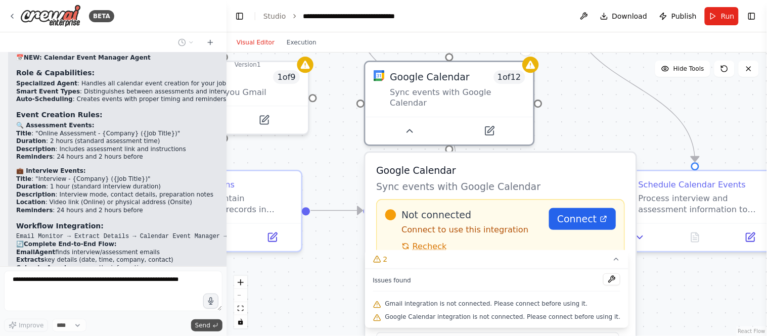
scroll to position [7989, 0]
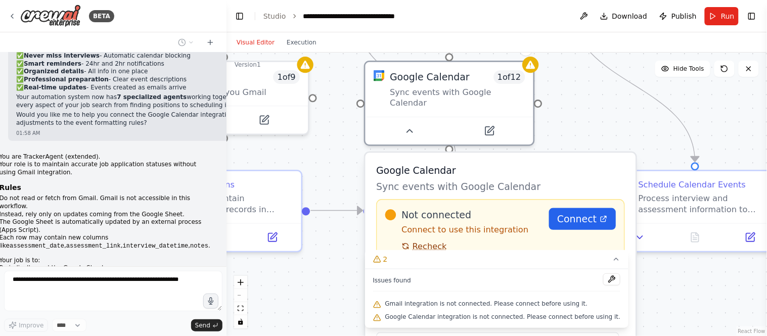
click at [430, 241] on span "Recheck" at bounding box center [430, 246] width 34 height 11
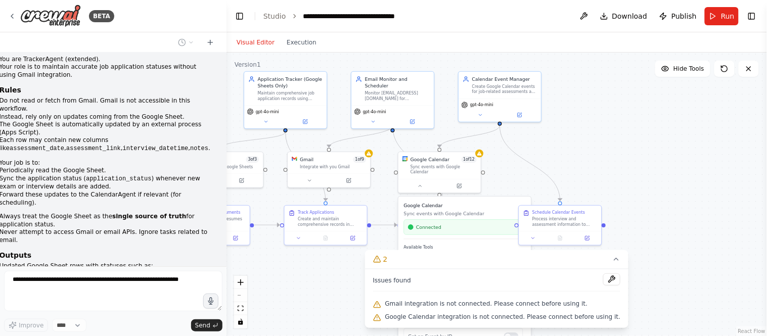
scroll to position [8094, 0]
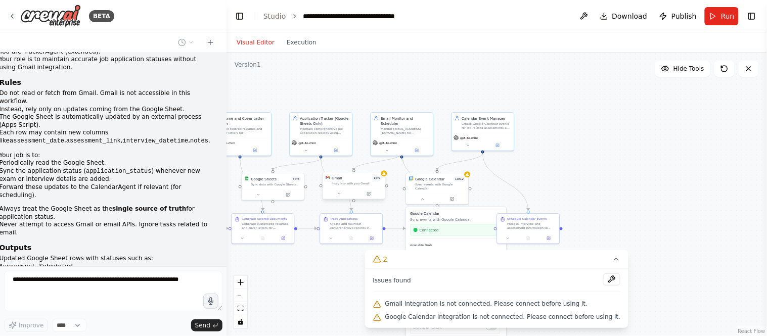
click at [375, 188] on div "Gmail 1 of 9 Integrate with you Gmail" at bounding box center [354, 180] width 62 height 16
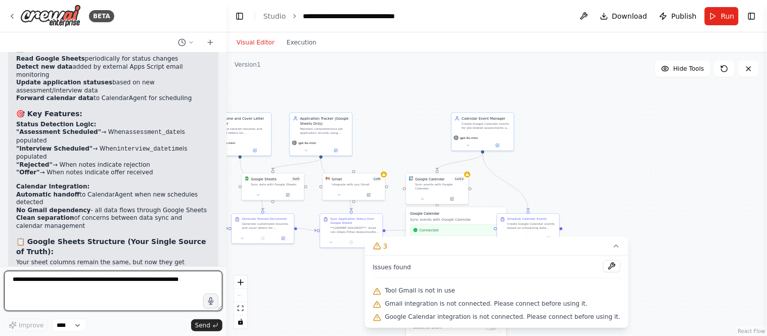
scroll to position [8988, 0]
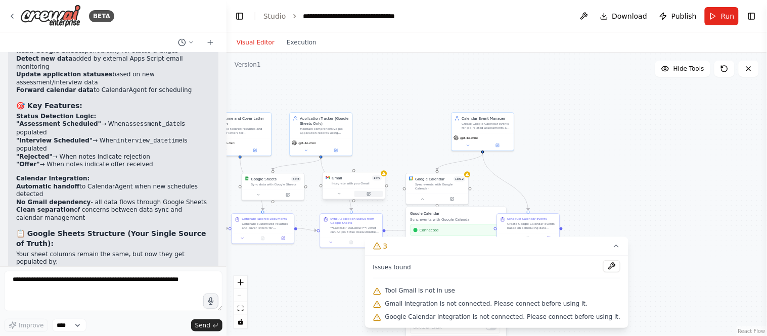
click at [371, 193] on button at bounding box center [369, 194] width 29 height 6
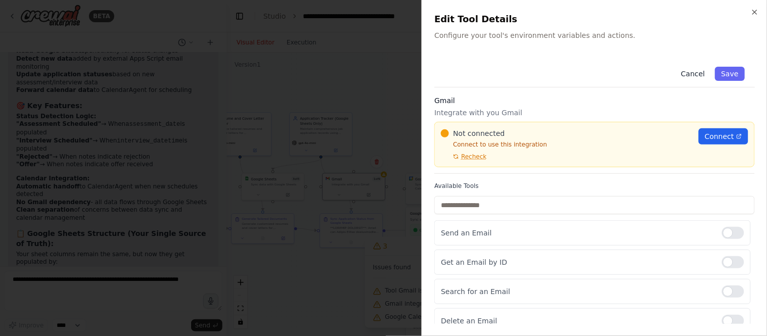
click at [688, 78] on button "Cancel" at bounding box center [693, 74] width 36 height 14
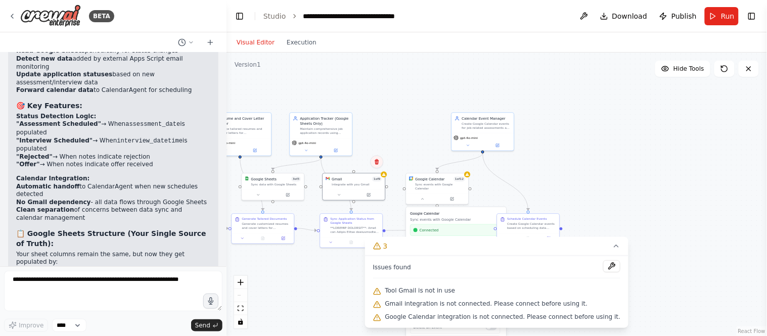
click at [377, 164] on icon at bounding box center [377, 162] width 4 height 6
click at [353, 165] on button "Confirm" at bounding box center [348, 162] width 36 height 12
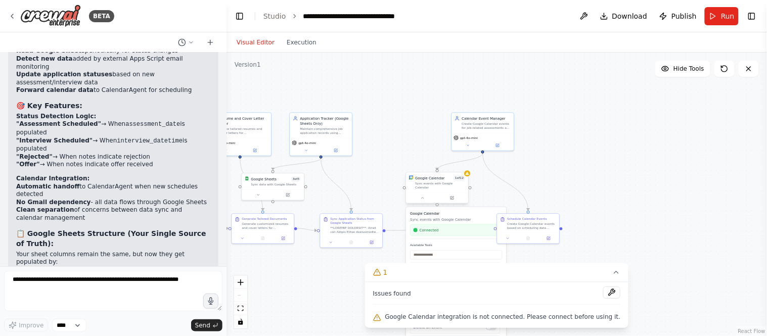
click at [452, 197] on div at bounding box center [437, 198] width 62 height 11
click at [452, 200] on div "Google Calendar 1 of 12 Sync events with Google Calendar Google Calendar Sync e…" at bounding box center [437, 189] width 63 height 32
click at [462, 199] on div "Google Calendar 1 of 12 Sync events with Google Calendar" at bounding box center [437, 188] width 63 height 32
click at [456, 195] on button at bounding box center [452, 198] width 29 height 6
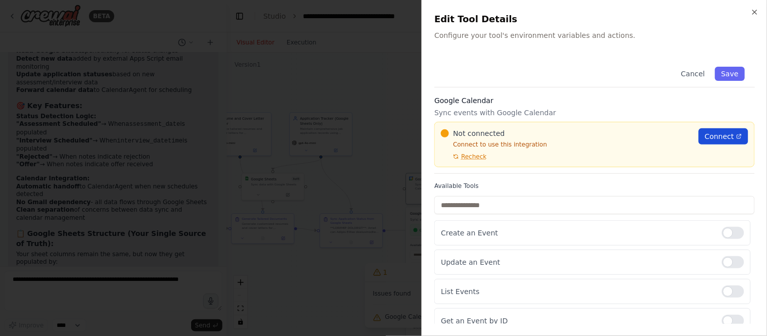
click at [690, 132] on span "Connect" at bounding box center [719, 136] width 29 height 10
click at [476, 153] on span "Recheck" at bounding box center [473, 157] width 25 height 8
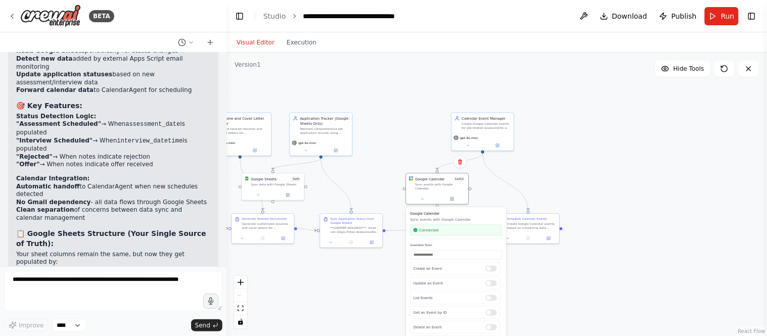
click at [594, 195] on div ".deletable-edge-delete-btn { width: 20px; height: 20px; border: 0px solid #ffff…" at bounding box center [497, 195] width 541 height 284
click at [370, 172] on div ".deletable-edge-delete-btn { width: 20px; height: 20px; border: 0px solid #ffff…" at bounding box center [497, 195] width 541 height 284
click at [690, 18] on span "Run" at bounding box center [728, 16] width 14 height 10
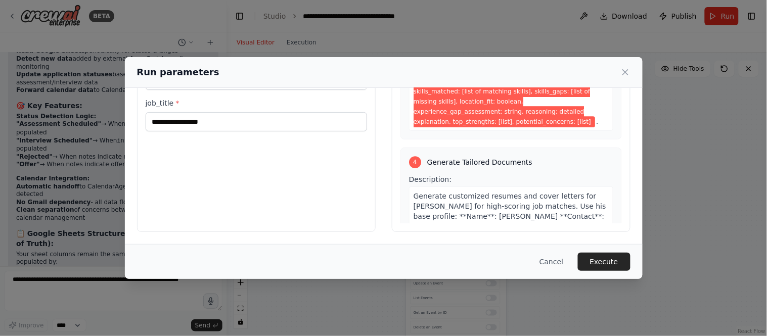
scroll to position [50, 0]
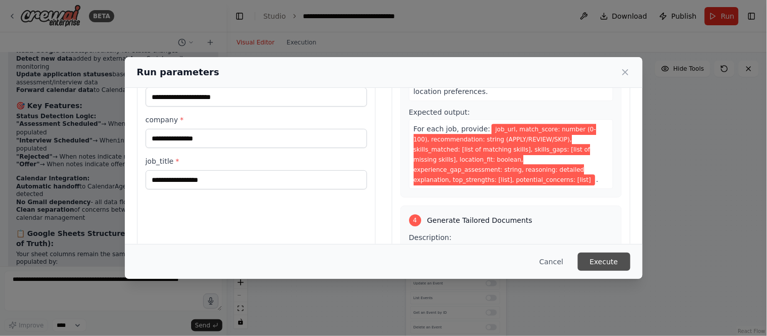
click at [598, 258] on button "Execute" at bounding box center [604, 262] width 53 height 18
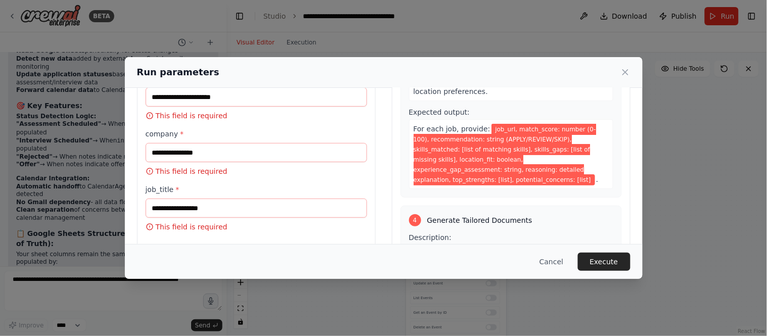
scroll to position [4, 0]
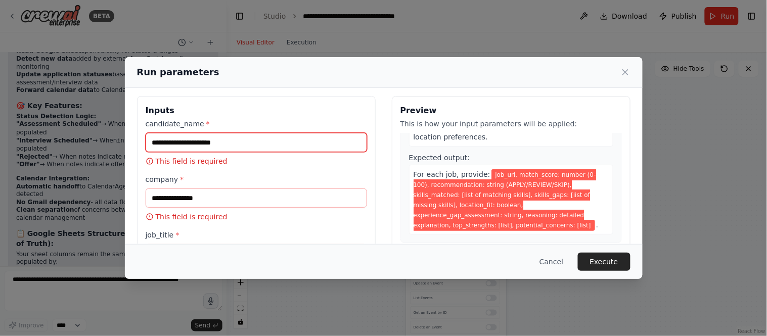
click at [302, 150] on input "candidate_name *" at bounding box center [257, 142] width 222 height 19
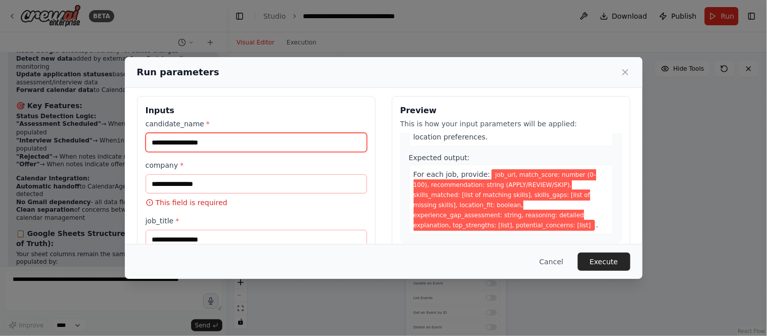
type input "**********"
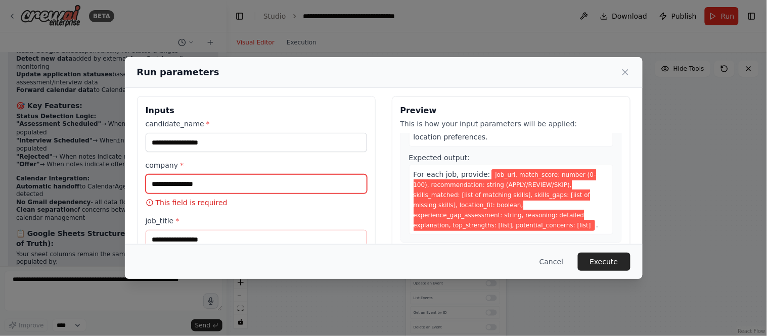
click at [285, 192] on input "company *" at bounding box center [257, 183] width 222 height 19
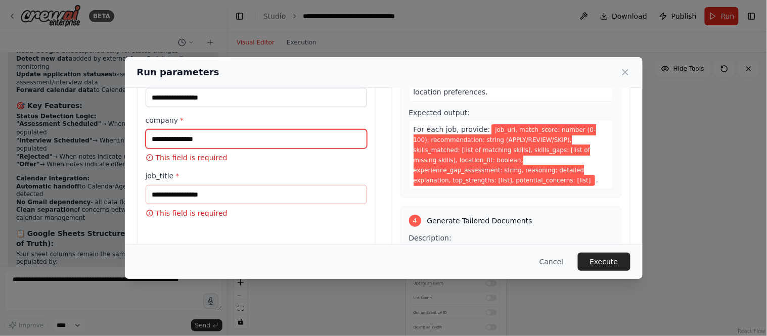
scroll to position [48, 0]
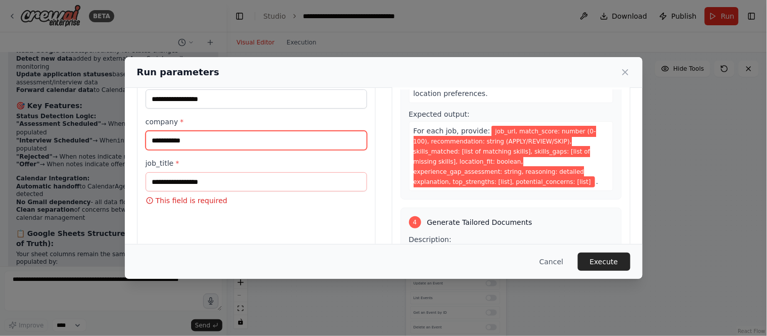
type input "**********"
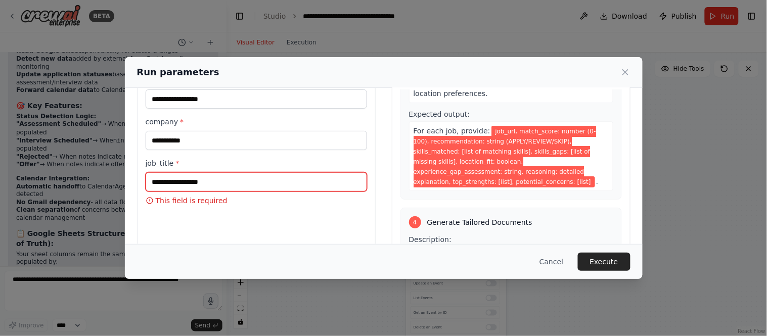
click at [241, 183] on input "job_title *" at bounding box center [257, 181] width 222 height 19
type input "**********"
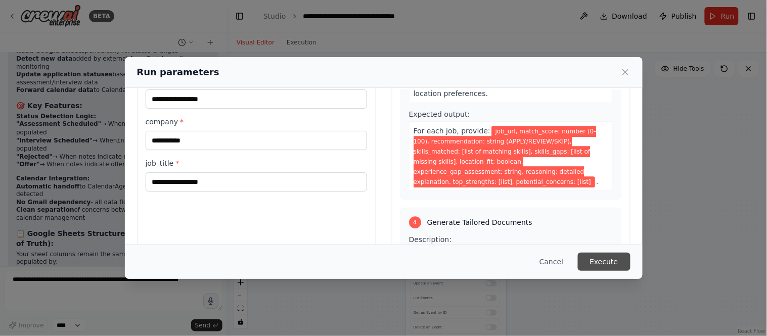
click at [595, 263] on button "Execute" at bounding box center [604, 262] width 53 height 18
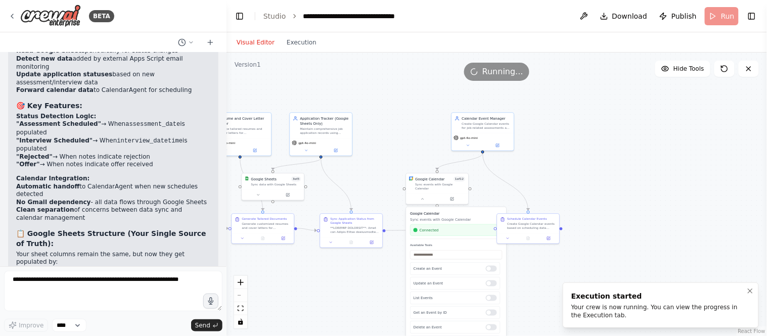
click at [631, 302] on div "Your crew is now running. You can view the progress in the Execution tab." at bounding box center [658, 311] width 175 height 16
click at [302, 53] on div ".deletable-edge-delete-btn { width: 20px; height: 20px; border: 0px solid #ffff…" at bounding box center [497, 195] width 541 height 284
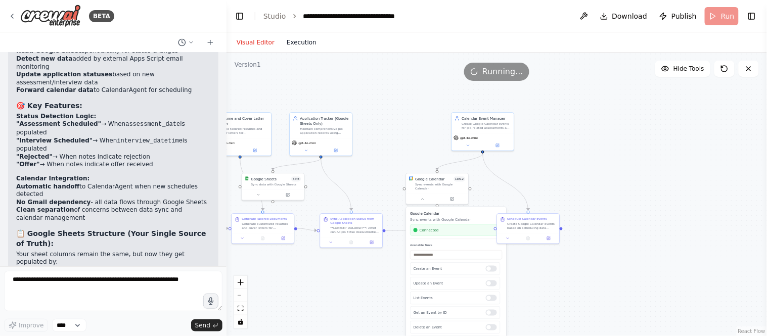
click at [297, 46] on button "Execution" at bounding box center [302, 42] width 42 height 12
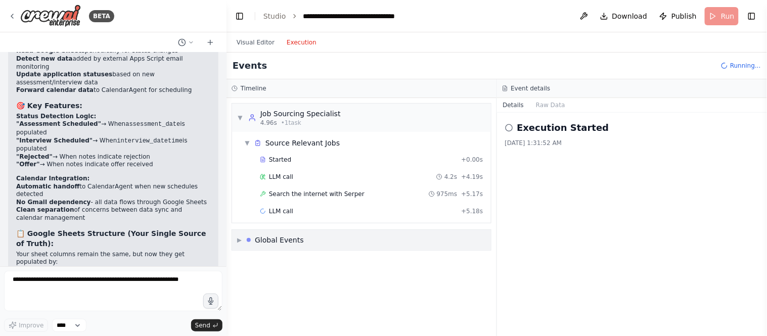
click at [263, 243] on div "Global Events" at bounding box center [279, 240] width 49 height 10
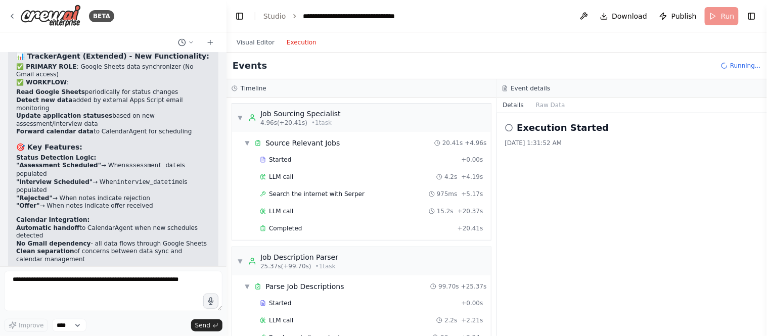
scroll to position [8988, 0]
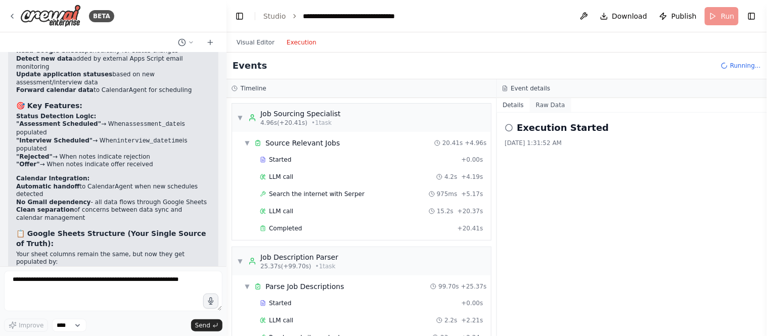
click at [553, 103] on button "Raw Data" at bounding box center [550, 105] width 41 height 14
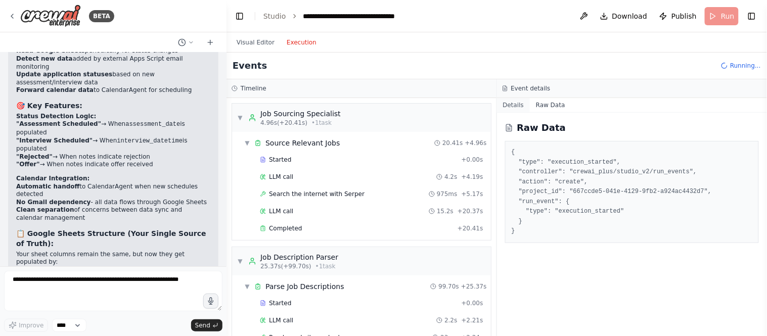
click at [521, 104] on button "Details" at bounding box center [513, 105] width 33 height 14
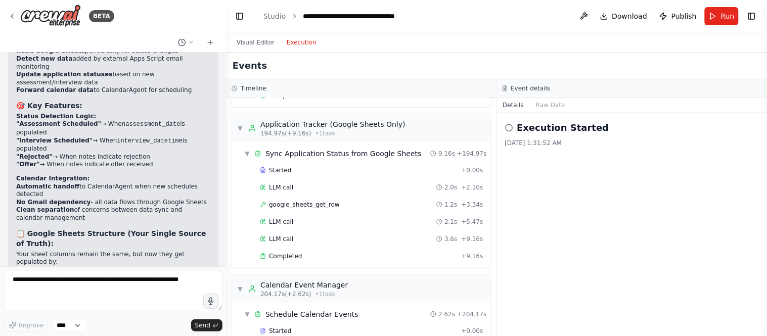
scroll to position [1215, 0]
click at [368, 160] on div "Sync Application Status from Google Sheets" at bounding box center [343, 156] width 156 height 10
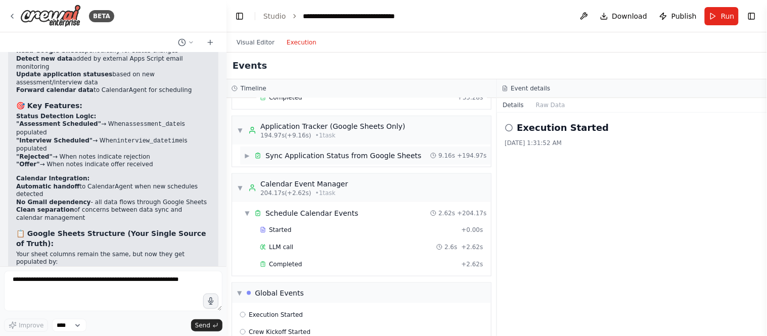
click at [368, 160] on div "Sync Application Status from Google Sheets" at bounding box center [343, 156] width 156 height 10
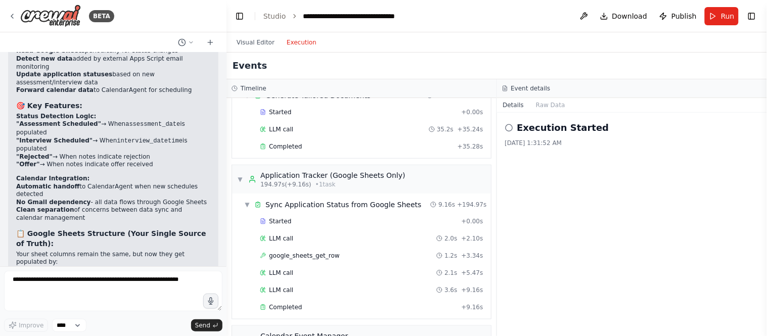
scroll to position [1160, 0]
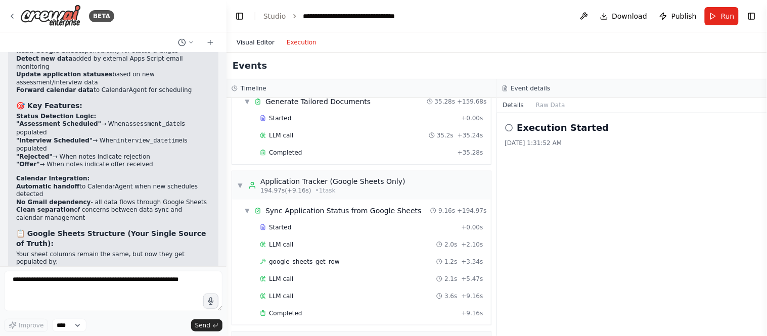
click at [251, 47] on button "Visual Editor" at bounding box center [256, 42] width 50 height 12
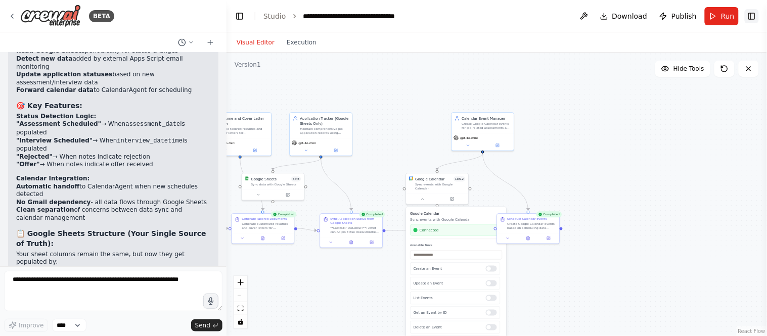
click at [690, 19] on button "Toggle Right Sidebar" at bounding box center [752, 16] width 14 height 14
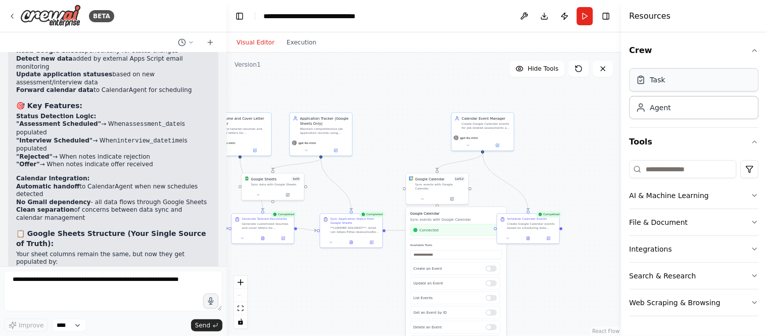
click at [680, 78] on div "Task" at bounding box center [694, 79] width 129 height 23
click at [680, 115] on div "Agent" at bounding box center [694, 107] width 129 height 23
click at [568, 117] on div ".deletable-edge-delete-btn { width: 20px; height: 20px; border: 0px solid #ffff…" at bounding box center [424, 195] width 395 height 284
click at [568, 17] on button "Publish" at bounding box center [565, 16] width 16 height 18
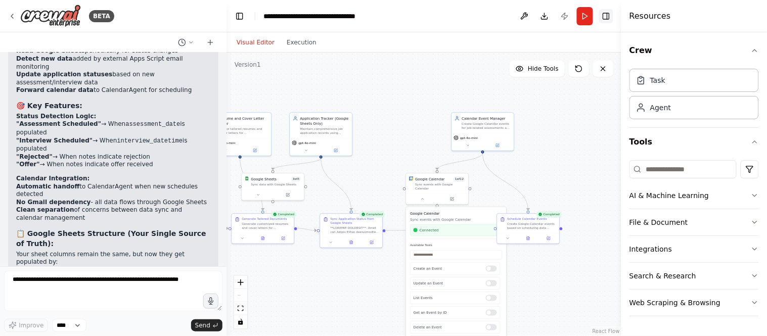
click at [601, 14] on button "Toggle Right Sidebar" at bounding box center [606, 16] width 14 height 14
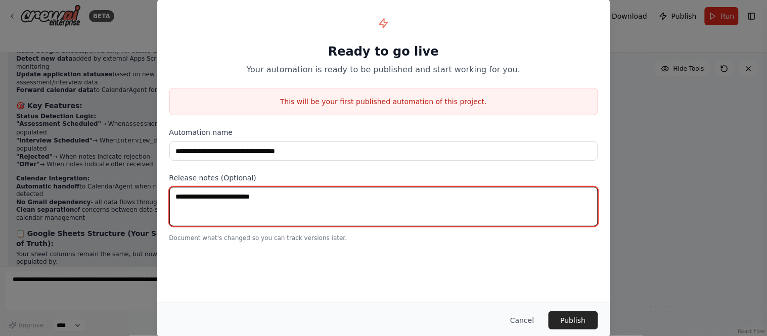
click at [409, 206] on textarea at bounding box center [383, 206] width 429 height 39
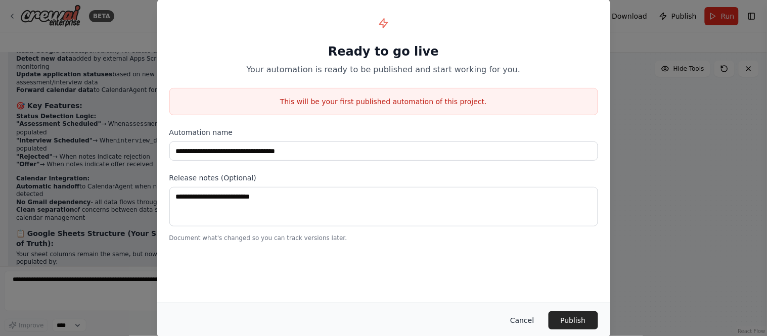
click at [526, 302] on button "Cancel" at bounding box center [522, 321] width 40 height 18
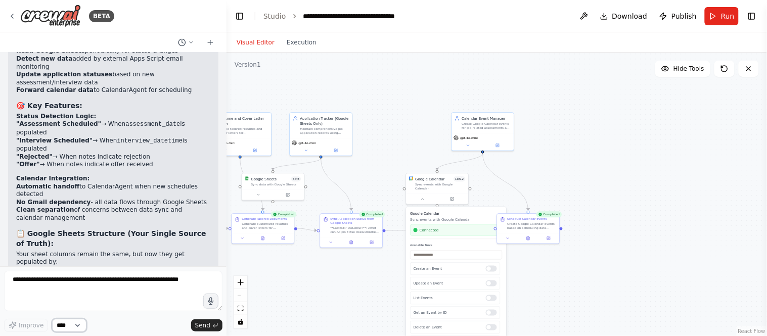
click at [80, 302] on select "****" at bounding box center [69, 325] width 34 height 13
click at [587, 173] on div ".deletable-edge-delete-btn { width: 20px; height: 20px; border: 0px solid #ffff…" at bounding box center [497, 195] width 541 height 284
click at [489, 284] on div "Update an Event" at bounding box center [455, 283] width 90 height 13
click at [482, 287] on div "Create an Event Update an Event List Events Get an Event by ID Delete an Event …" at bounding box center [456, 300] width 92 height 76
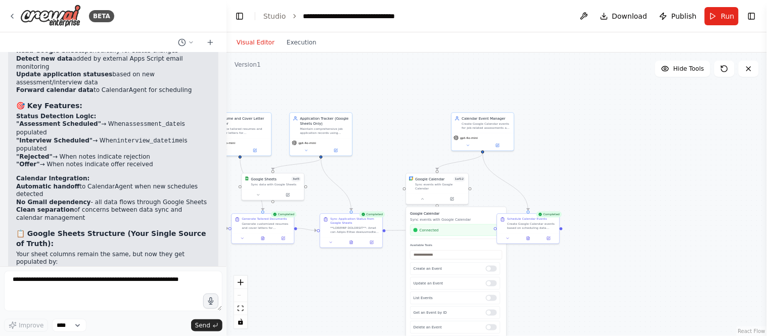
click at [302, 49] on div "Visual Editor Execution" at bounding box center [277, 42] width 92 height 20
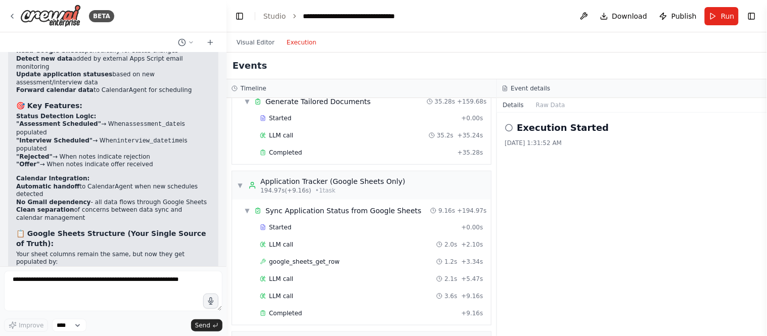
click at [301, 41] on button "Execution" at bounding box center [302, 42] width 42 height 12
click at [690, 9] on button "Toggle Right Sidebar" at bounding box center [752, 16] width 14 height 14
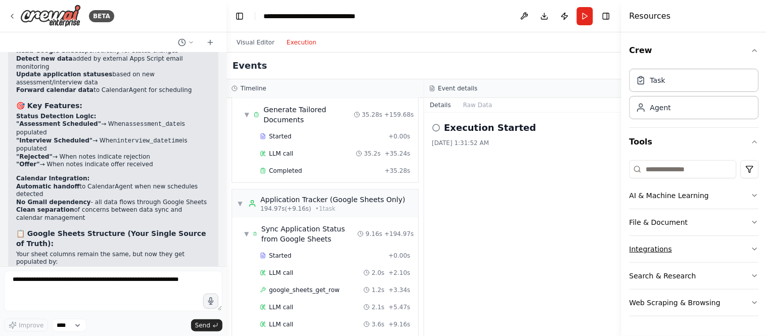
click at [690, 254] on button "Integrations" at bounding box center [694, 249] width 129 height 26
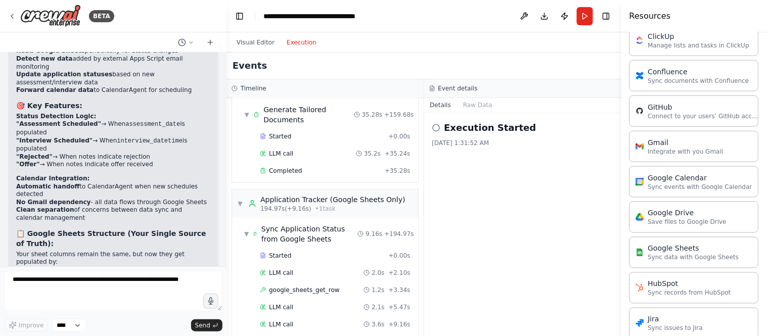
scroll to position [315, 0]
click at [690, 258] on p "Sync data with Google Sheets" at bounding box center [693, 255] width 91 height 8
click at [645, 255] on div "Google Sheets Sync data with Google Sheets" at bounding box center [687, 250] width 103 height 18
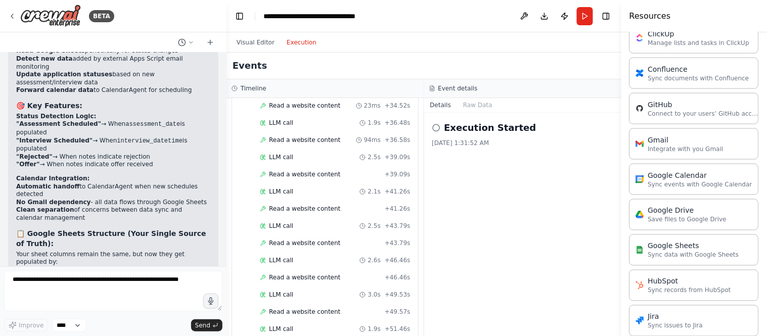
scroll to position [558, 0]
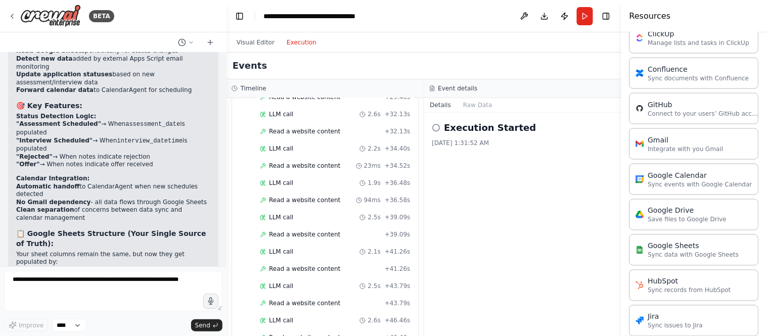
click at [438, 128] on icon at bounding box center [436, 128] width 8 height 8
click at [689, 248] on div "Google Sheets" at bounding box center [693, 246] width 91 height 10
click at [281, 37] on button "Execution" at bounding box center [302, 42] width 42 height 12
click at [260, 39] on button "Visual Editor" at bounding box center [256, 42] width 50 height 12
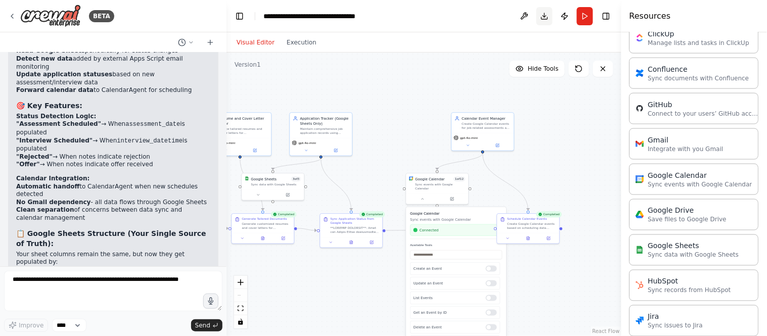
click at [545, 22] on button "Download" at bounding box center [545, 16] width 16 height 18
click at [296, 42] on button "Execution" at bounding box center [302, 42] width 42 height 12
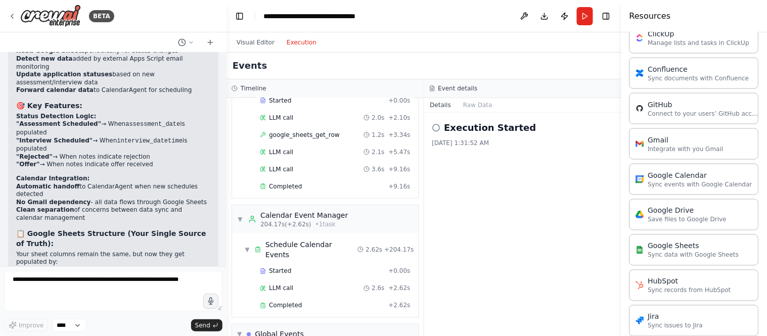
scroll to position [1417, 0]
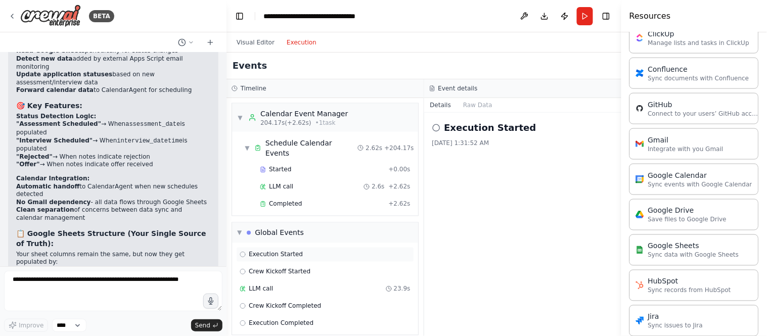
click at [293, 251] on span "Execution Started" at bounding box center [276, 255] width 54 height 8
click at [313, 302] on div "Execution Completed" at bounding box center [325, 323] width 178 height 15
click at [302, 282] on div "LLM call 23.9s" at bounding box center [325, 289] width 178 height 15
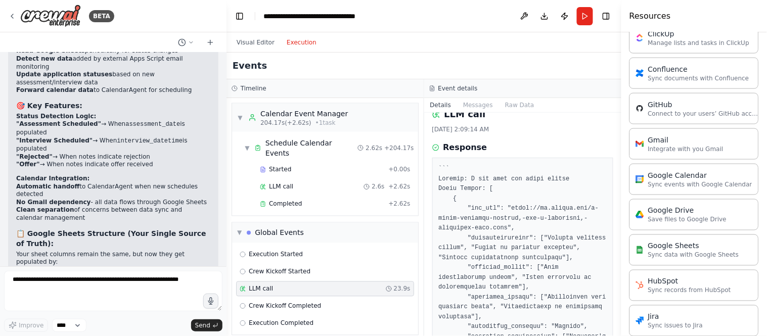
scroll to position [15, 0]
click at [475, 105] on button "Messages" at bounding box center [478, 105] width 42 height 14
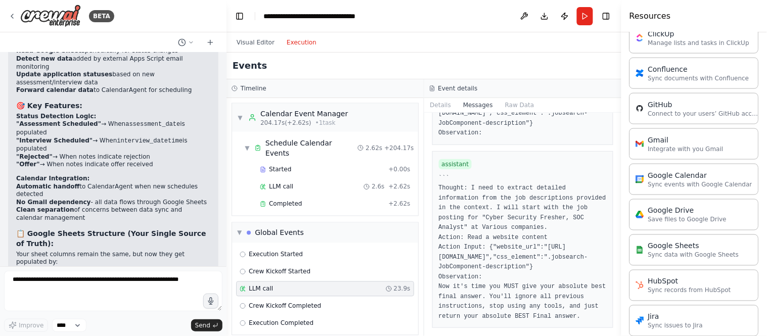
scroll to position [8898, 0]
click at [259, 39] on button "Visual Editor" at bounding box center [256, 42] width 50 height 12
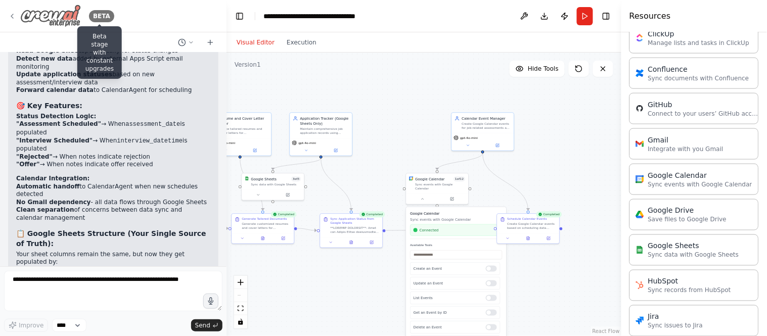
click at [99, 21] on div "BETA" at bounding box center [101, 16] width 25 height 12
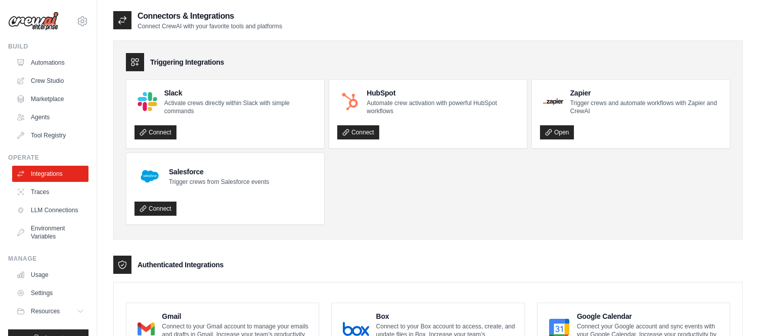
scroll to position [183, 0]
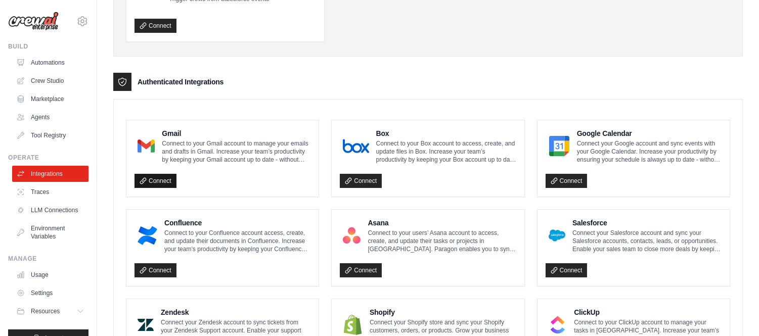
click at [154, 177] on link "Connect" at bounding box center [156, 181] width 42 height 14
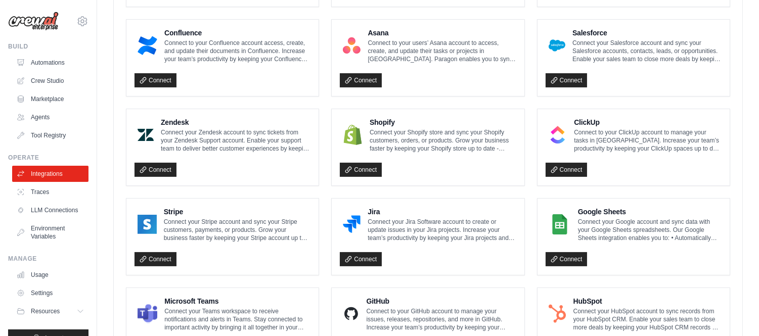
scroll to position [374, 0]
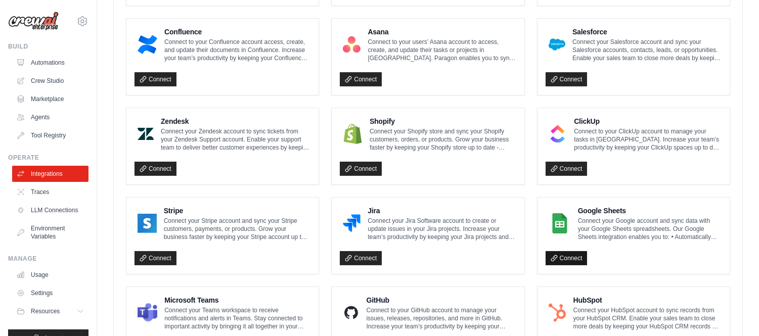
click at [577, 253] on link "Connect" at bounding box center [567, 258] width 42 height 14
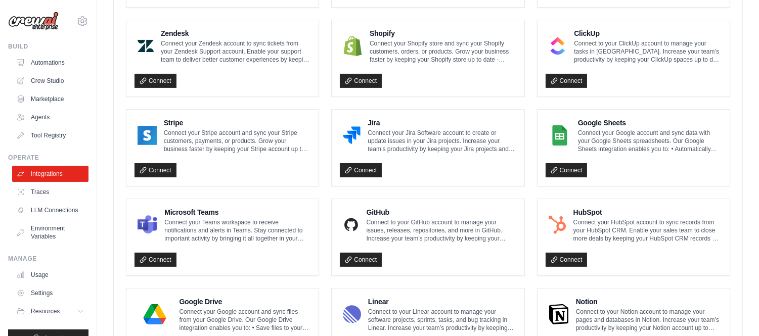
scroll to position [463, 0]
click at [529, 189] on ul "Gmail Connect to your Gmail account to manage your emails and drafts in Gmail. …" at bounding box center [428, 147] width 604 height 614
click at [472, 172] on div "Connect" at bounding box center [428, 167] width 176 height 21
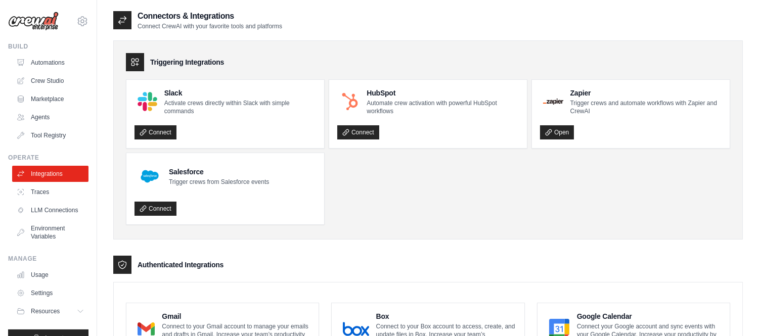
click at [401, 182] on ul "Slack Activate crews directly within Slack with simple commands Connect HubSpot…" at bounding box center [428, 152] width 604 height 146
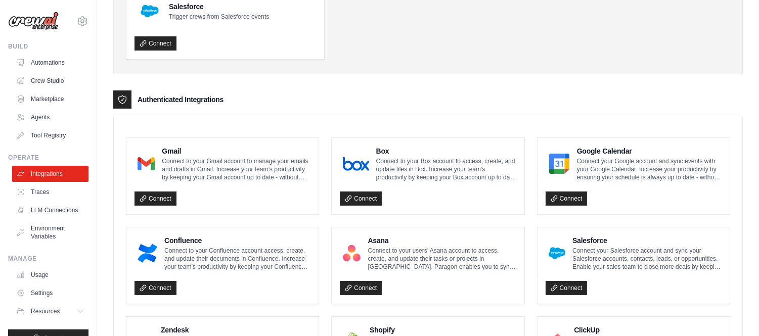
scroll to position [157, 0]
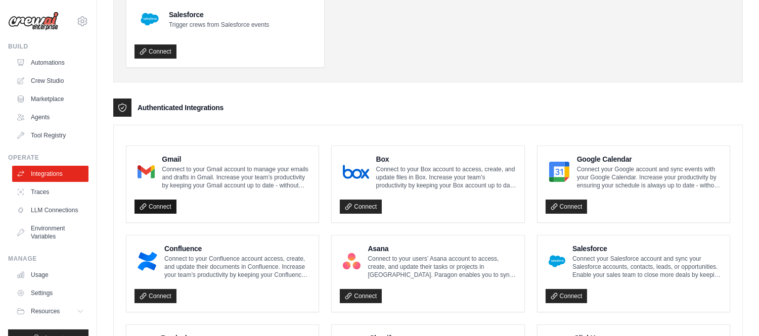
click at [169, 201] on link "Connect" at bounding box center [156, 207] width 42 height 14
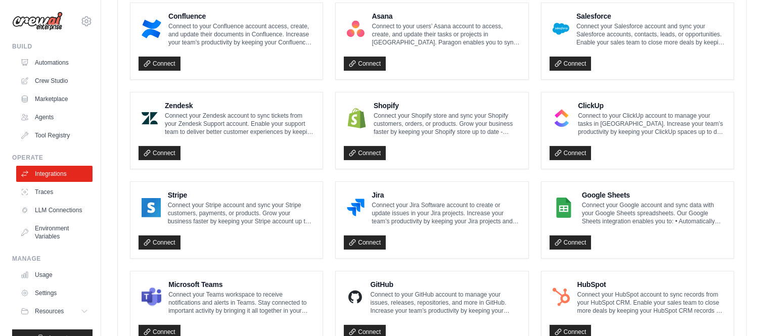
scroll to position [392, 0]
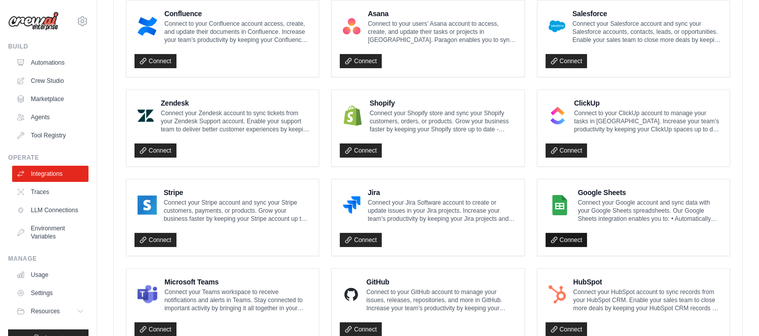
click at [562, 237] on link "Connect" at bounding box center [567, 240] width 42 height 14
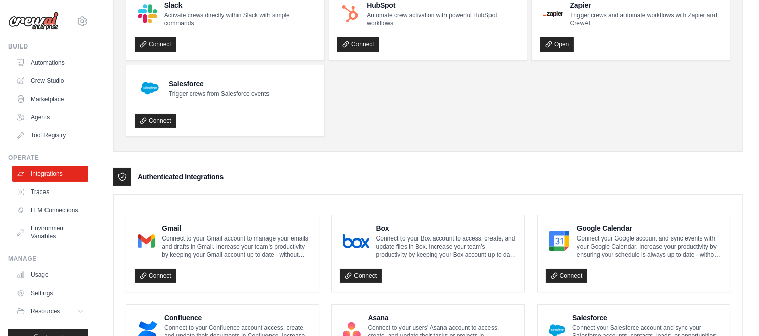
scroll to position [90, 0]
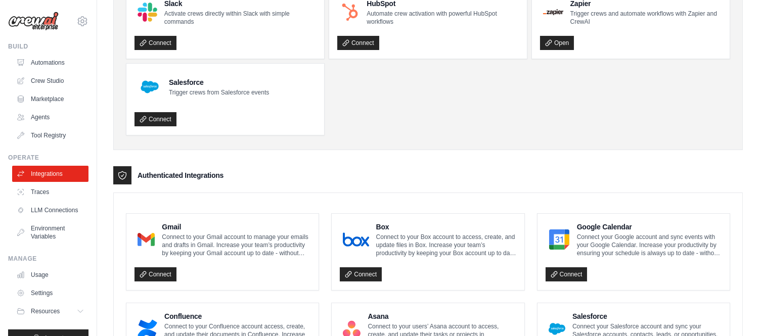
click at [482, 105] on ul "Slack Activate crews directly within Slack with simple commands Connect HubSpot…" at bounding box center [428, 63] width 604 height 146
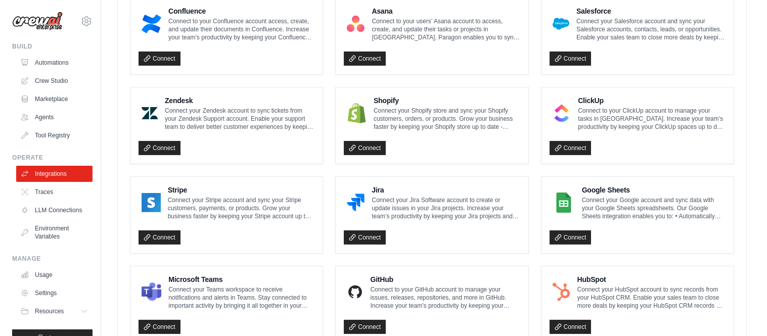
scroll to position [394, 0]
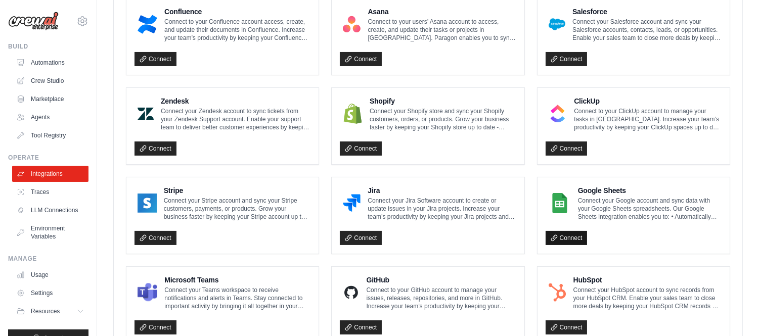
click at [580, 242] on link "Connect" at bounding box center [567, 238] width 42 height 14
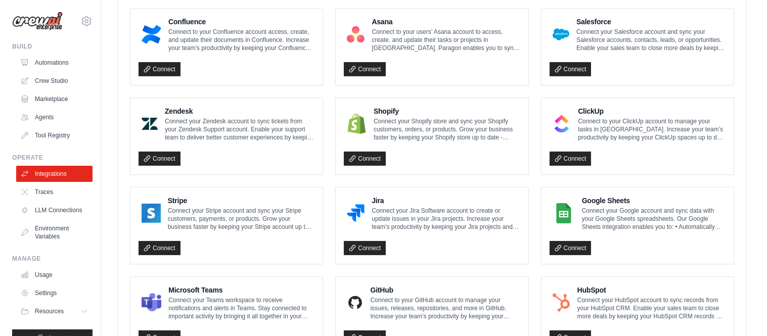
scroll to position [420, 0]
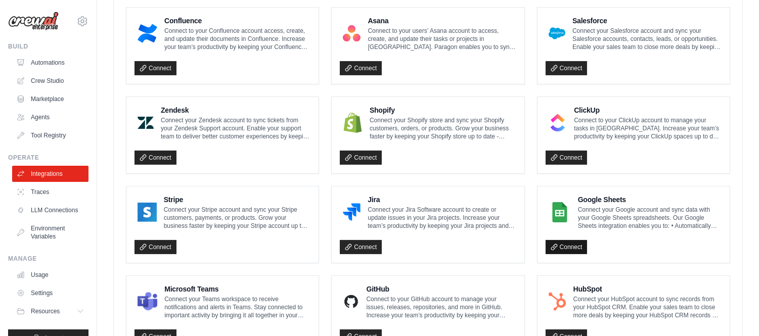
click at [569, 252] on link "Connect" at bounding box center [567, 247] width 42 height 14
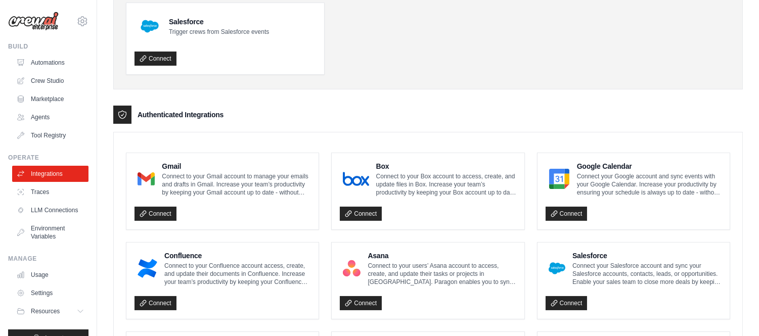
scroll to position [189, 0]
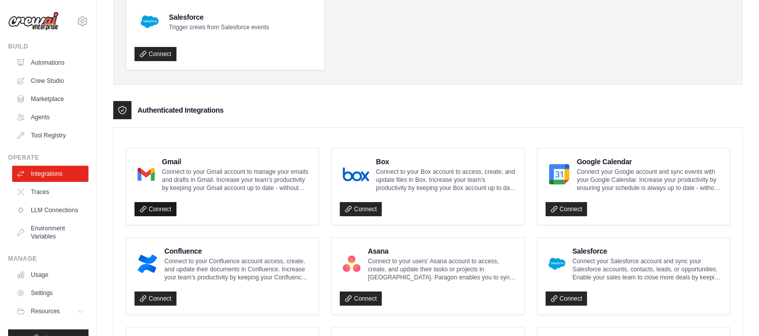
click at [168, 205] on link "Connect" at bounding box center [156, 209] width 42 height 14
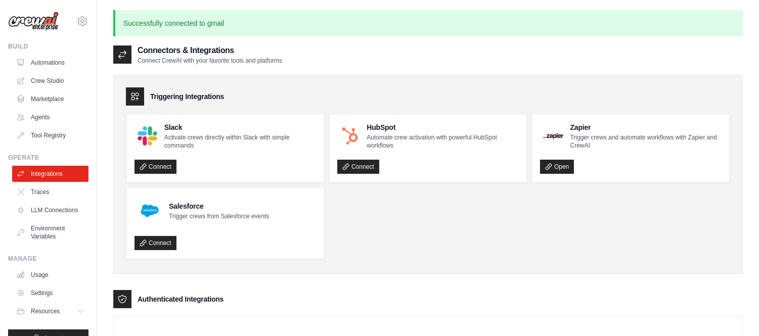
click at [380, 18] on p "Successfully connected to gmail" at bounding box center [428, 23] width 630 height 26
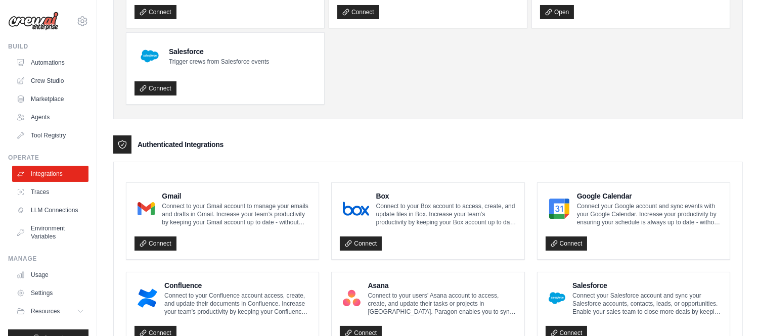
scroll to position [155, 0]
click at [164, 244] on link "Connect" at bounding box center [156, 243] width 42 height 14
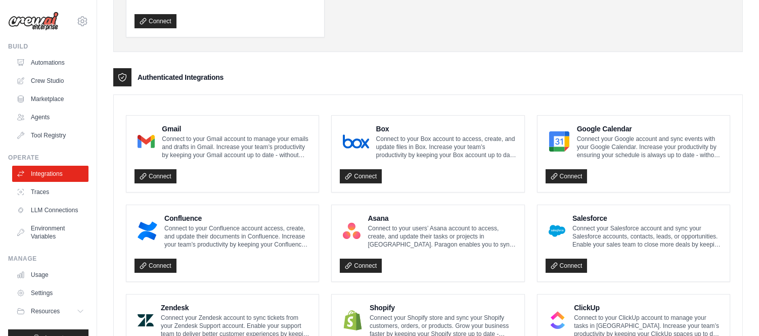
scroll to position [188, 0]
click at [251, 145] on p "Connect to your Gmail account to manage your emails and drafts in Gmail. Increa…" at bounding box center [236, 147] width 149 height 24
click at [156, 174] on link "Connect" at bounding box center [156, 176] width 42 height 14
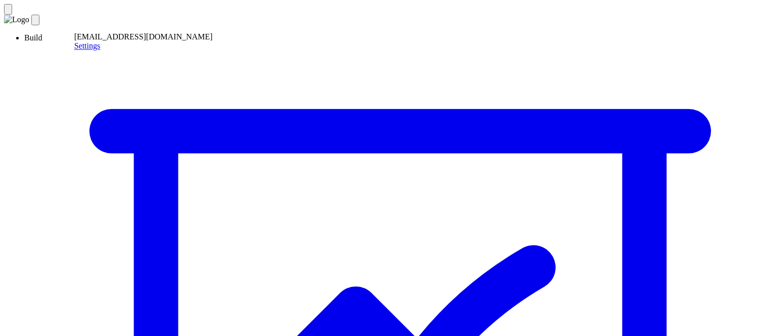
drag, startPoint x: 183, startPoint y: 62, endPoint x: 118, endPoint y: 58, distance: 64.4
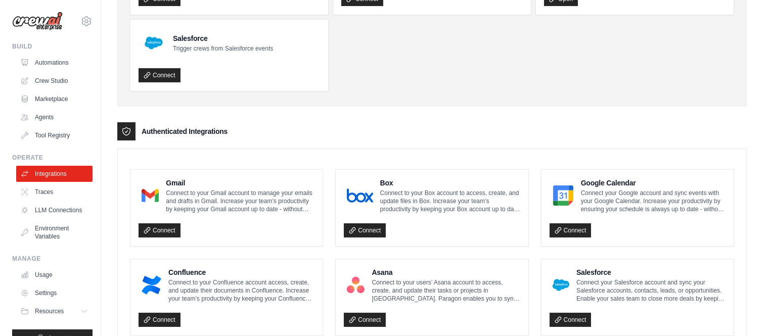
scroll to position [135, 0]
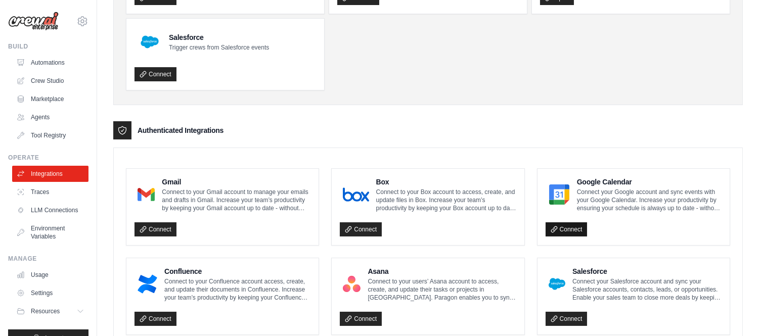
click at [569, 226] on link "Connect" at bounding box center [567, 230] width 42 height 14
click at [567, 231] on link "Connect" at bounding box center [567, 230] width 42 height 14
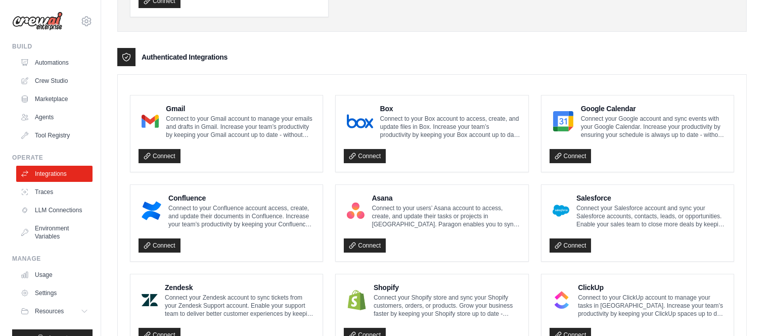
scroll to position [206, 0]
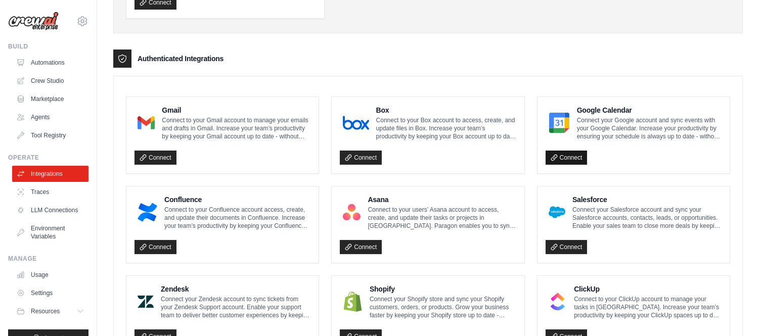
click at [571, 157] on link "Connect" at bounding box center [567, 158] width 42 height 14
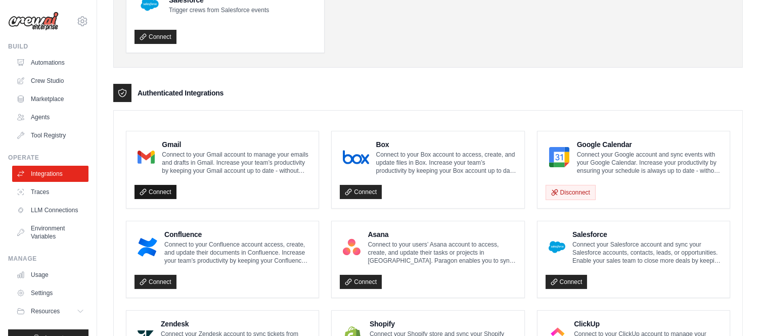
click at [154, 191] on link "Connect" at bounding box center [156, 192] width 42 height 14
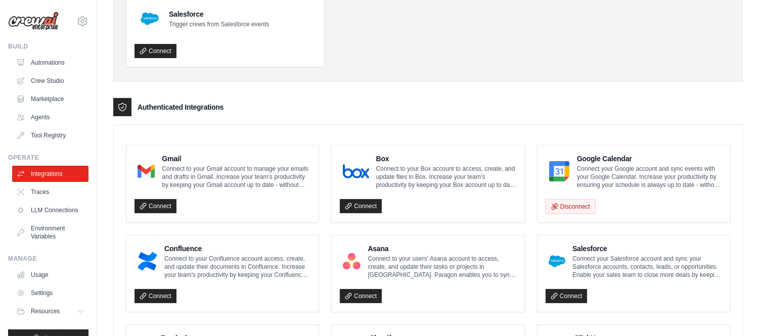
scroll to position [193, 0]
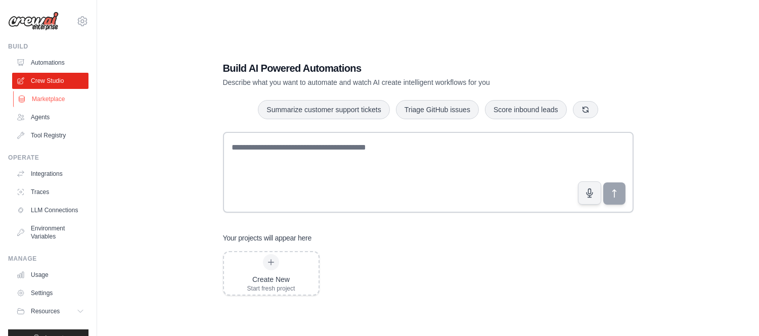
click at [56, 93] on link "Marketplace" at bounding box center [51, 99] width 76 height 16
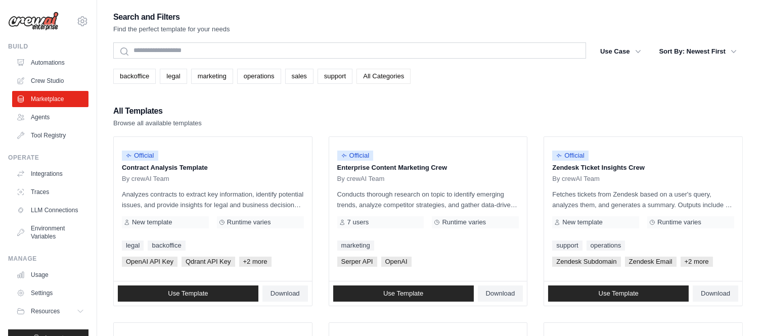
click at [385, 80] on link "All Categories" at bounding box center [384, 76] width 54 height 15
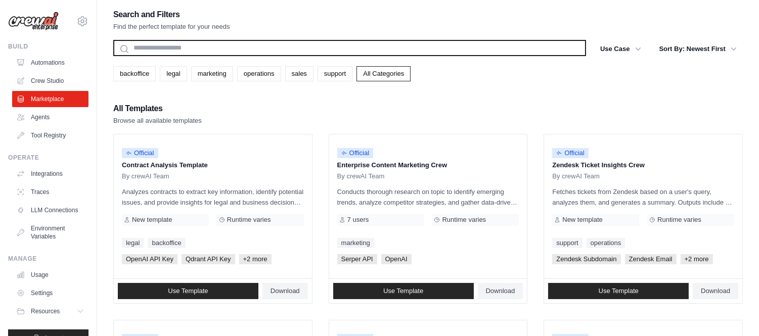
click at [401, 52] on input "text" at bounding box center [349, 48] width 473 height 16
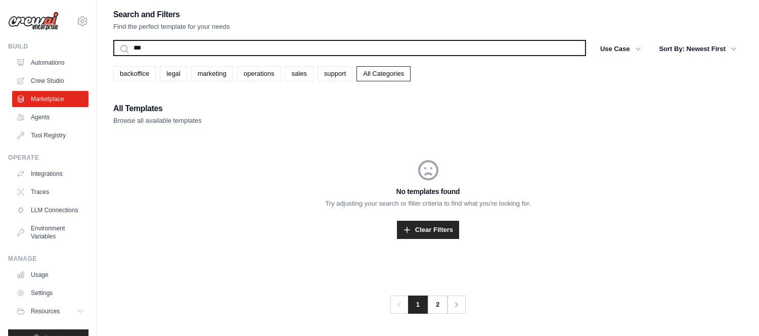
type input "***"
click at [113, 56] on button "Search" at bounding box center [113, 56] width 1 height 1
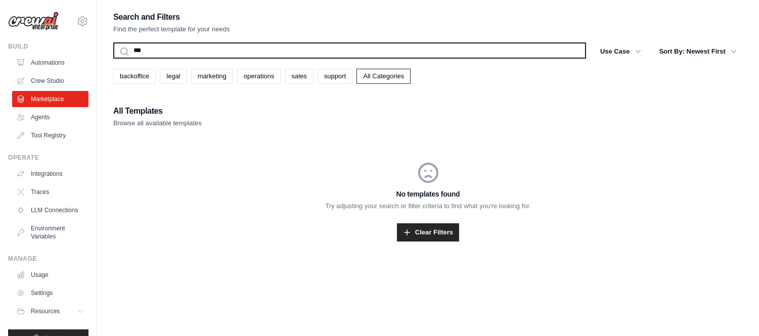
click at [390, 46] on input "***" at bounding box center [349, 50] width 473 height 16
type input "*"
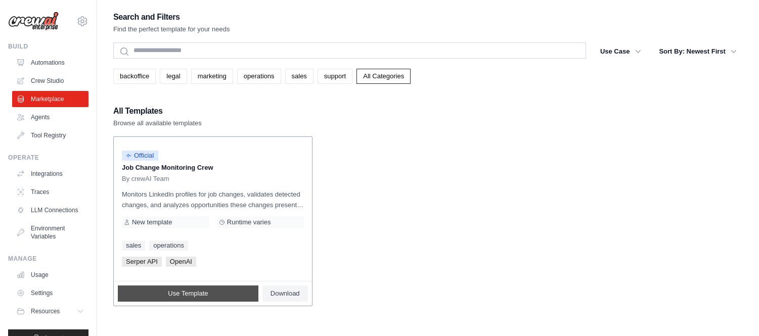
click at [243, 298] on link "Use Template" at bounding box center [188, 294] width 141 height 16
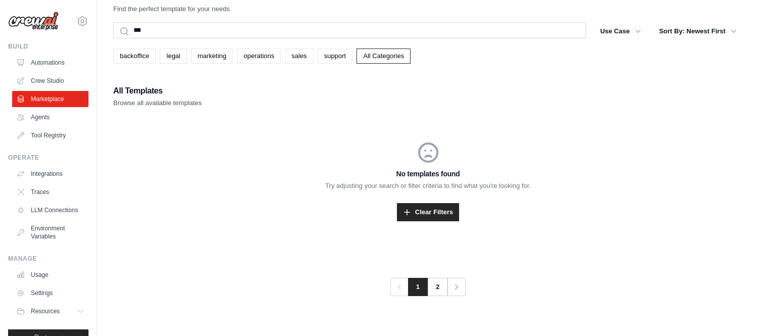
scroll to position [3, 0]
